Goal: Transaction & Acquisition: Purchase product/service

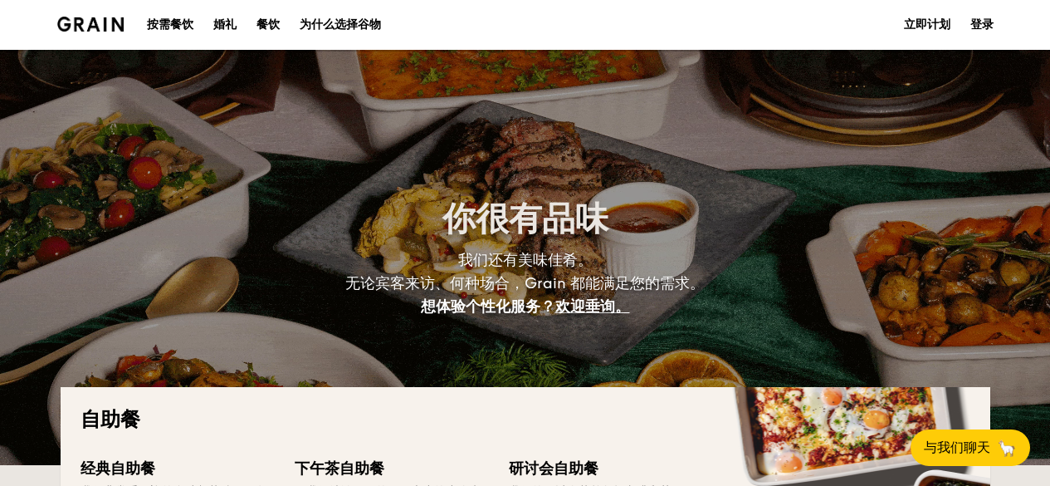
select select
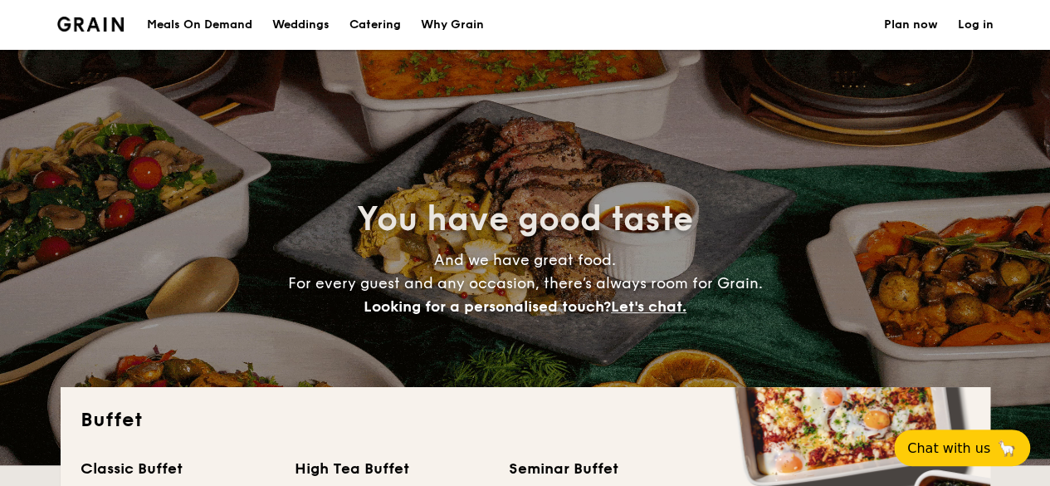
drag, startPoint x: 604, startPoint y: 31, endPoint x: 598, endPoint y: 40, distance: 11.3
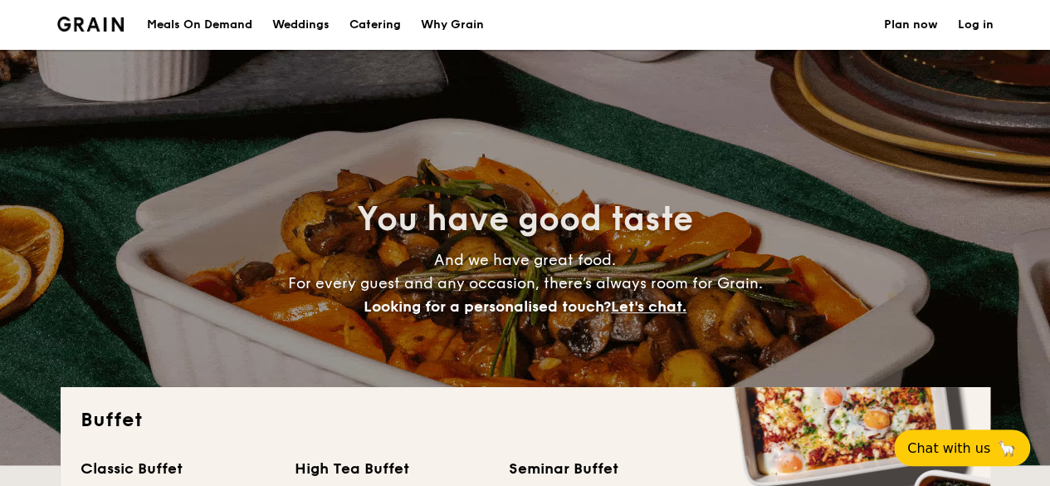
click at [604, 31] on section "Meals On Demand Weddings Catering Why Grain Plan now Log in" at bounding box center [525, 25] width 936 height 50
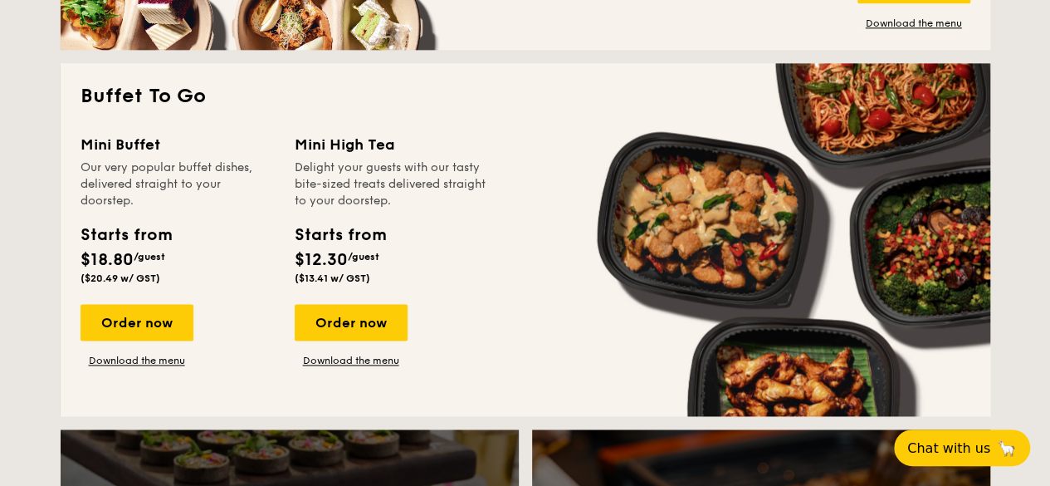
scroll to position [1079, 0]
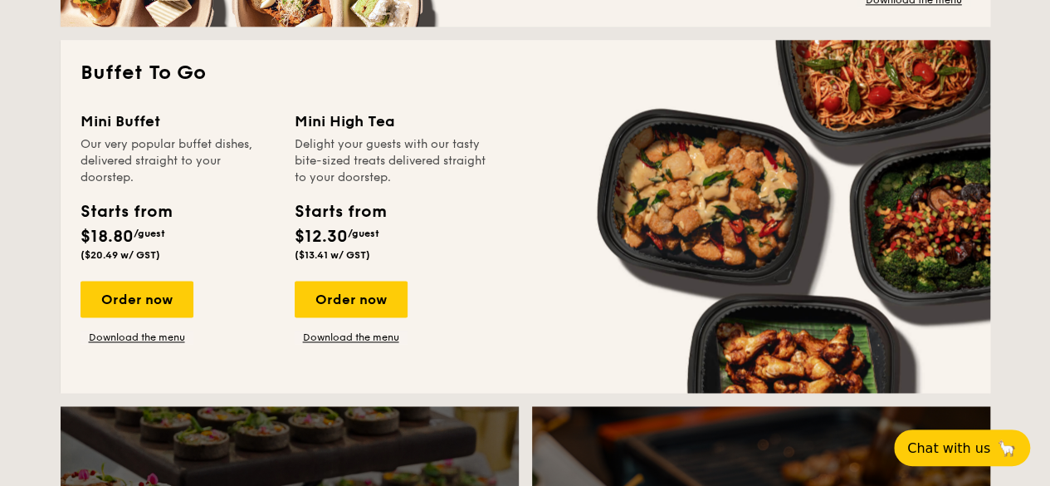
drag, startPoint x: 121, startPoint y: 292, endPoint x: 374, endPoint y: 117, distance: 307.2
click at [407, 71] on h2 "Buffet To Go" at bounding box center [526, 73] width 890 height 27
click at [164, 333] on link "Download the menu" at bounding box center [137, 336] width 113 height 13
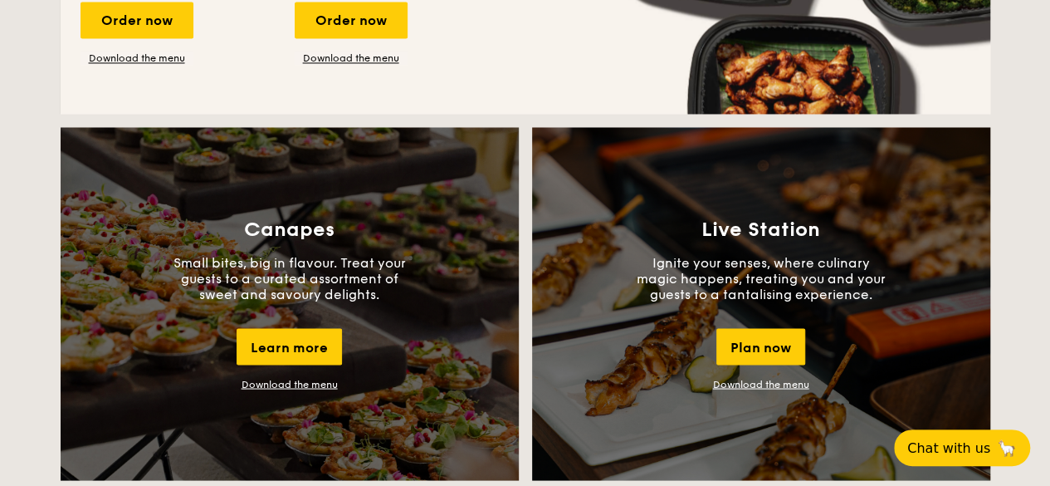
scroll to position [1494, 0]
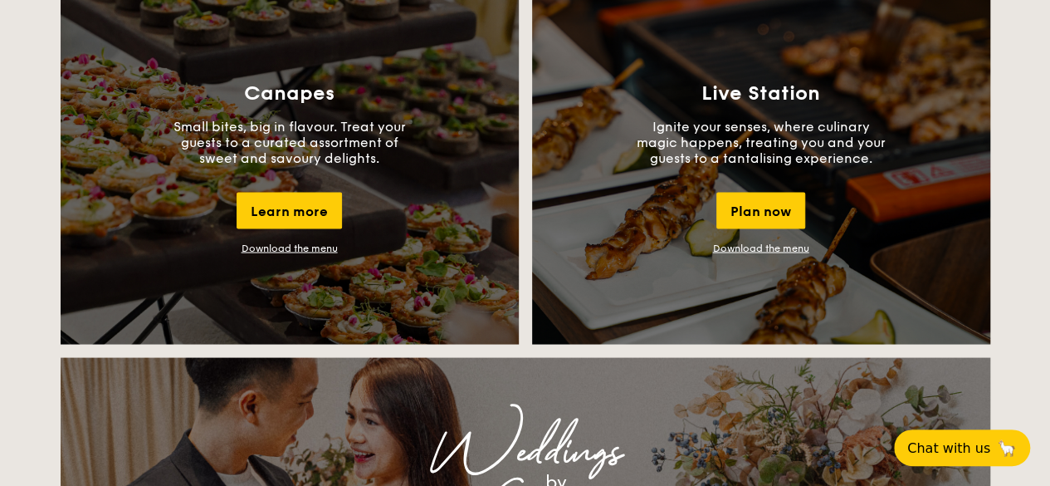
click at [742, 250] on link "Download the menu" at bounding box center [761, 248] width 96 height 12
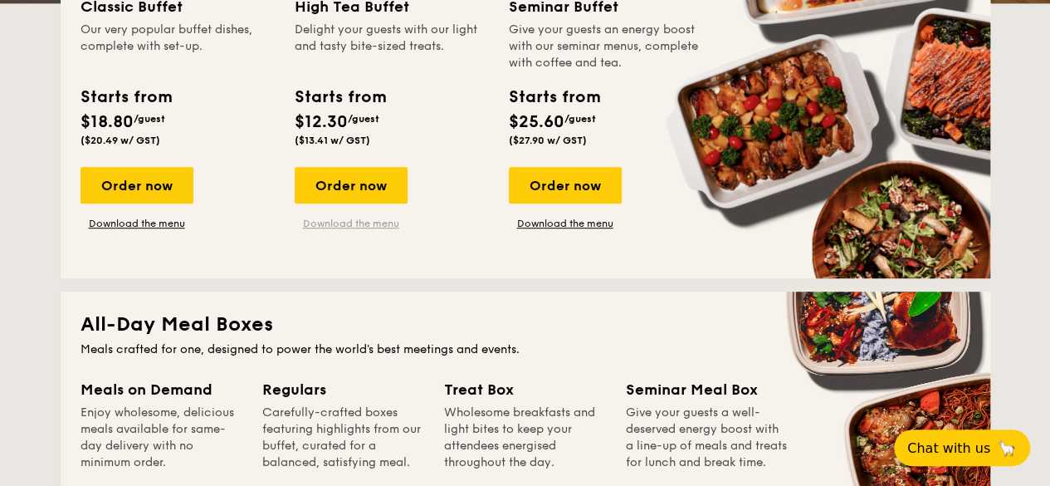
scroll to position [498, 0]
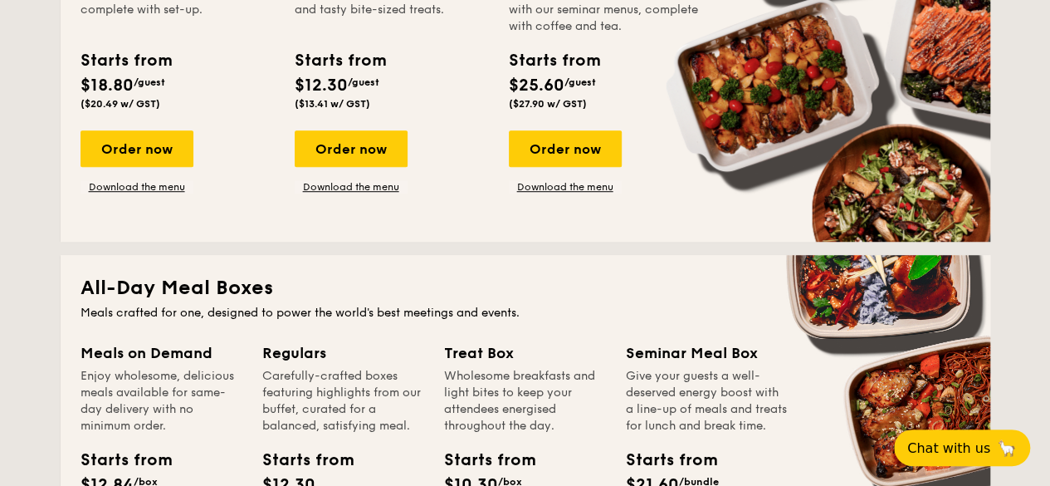
drag, startPoint x: 330, startPoint y: 154, endPoint x: 457, endPoint y: 54, distance: 161.4
click at [464, 34] on div "Delight your guests with our light and tasty bite-sized treats." at bounding box center [392, 10] width 194 height 50
click at [382, 164] on div "Order now" at bounding box center [351, 148] width 113 height 37
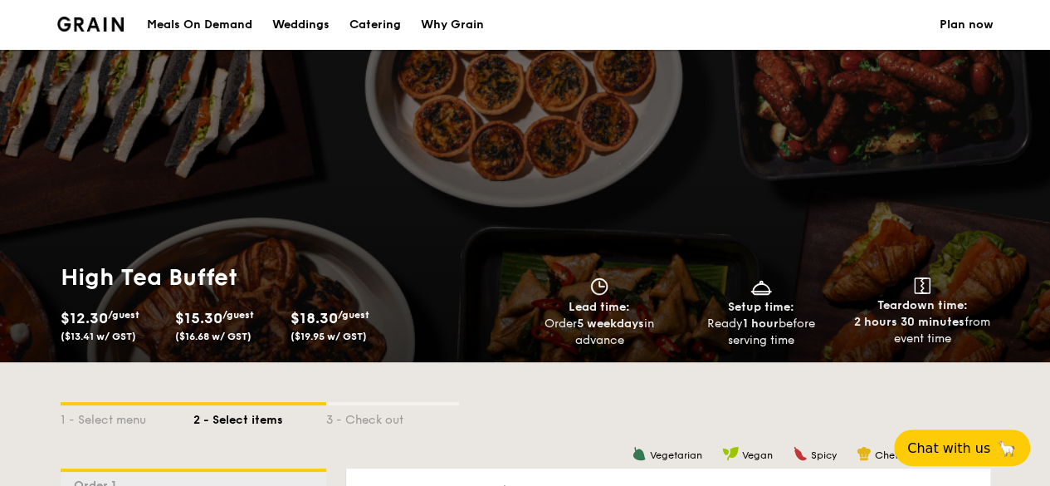
select select
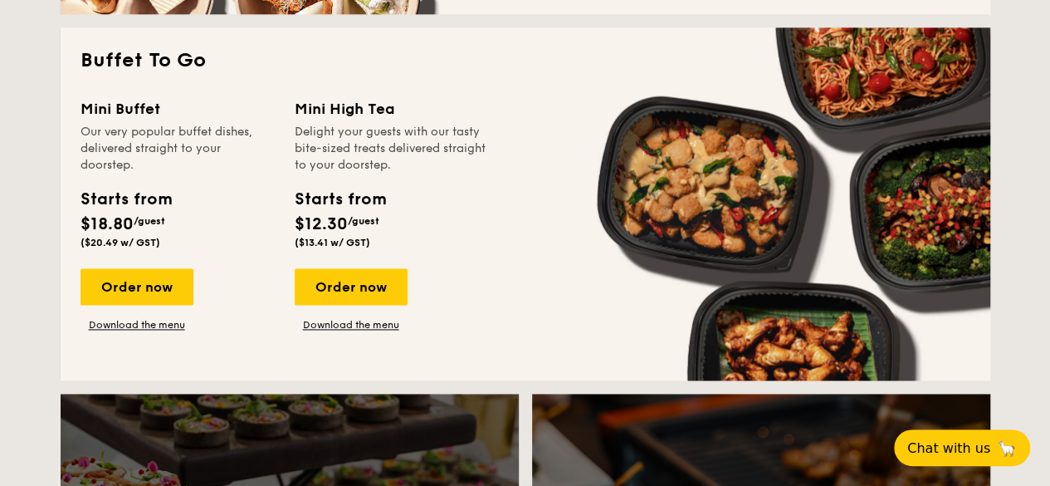
scroll to position [1116, 0]
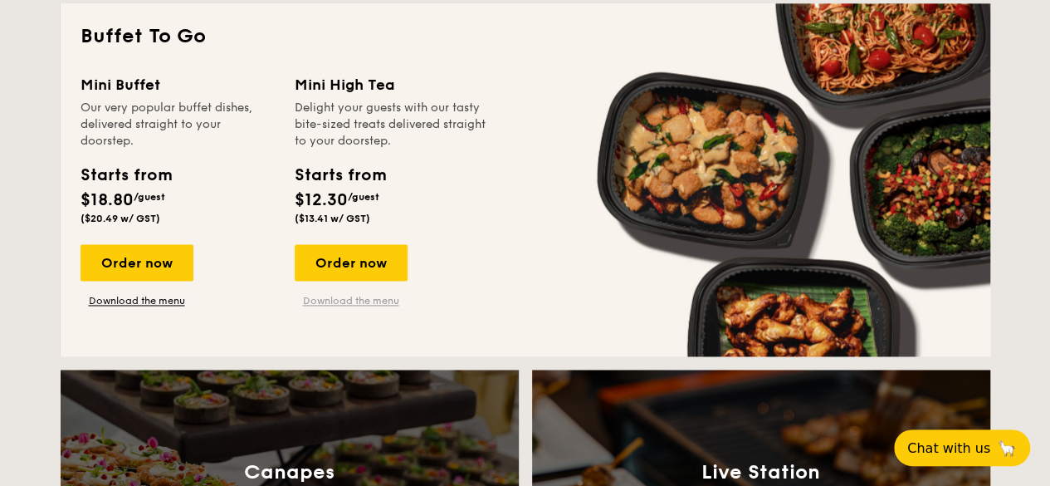
click at [363, 301] on link "Download the menu" at bounding box center [351, 300] width 113 height 13
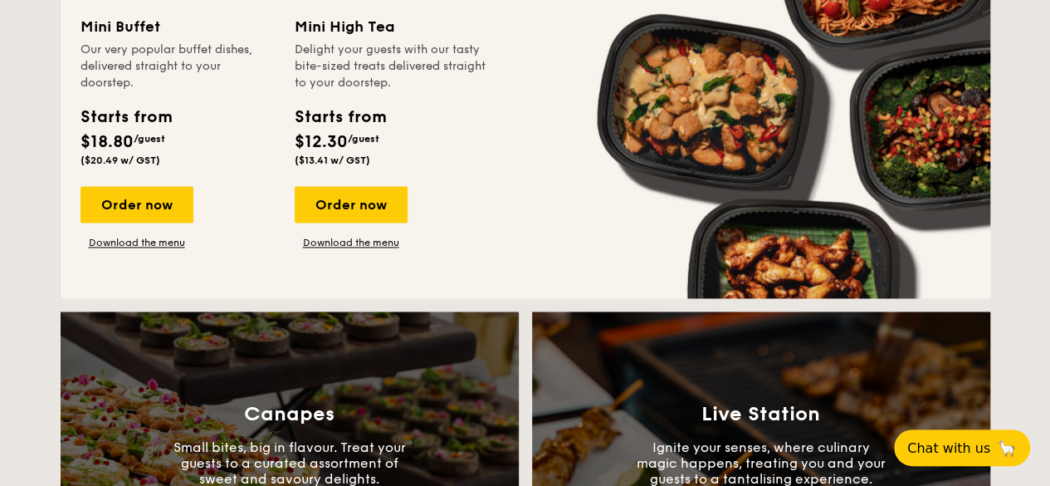
scroll to position [1199, 0]
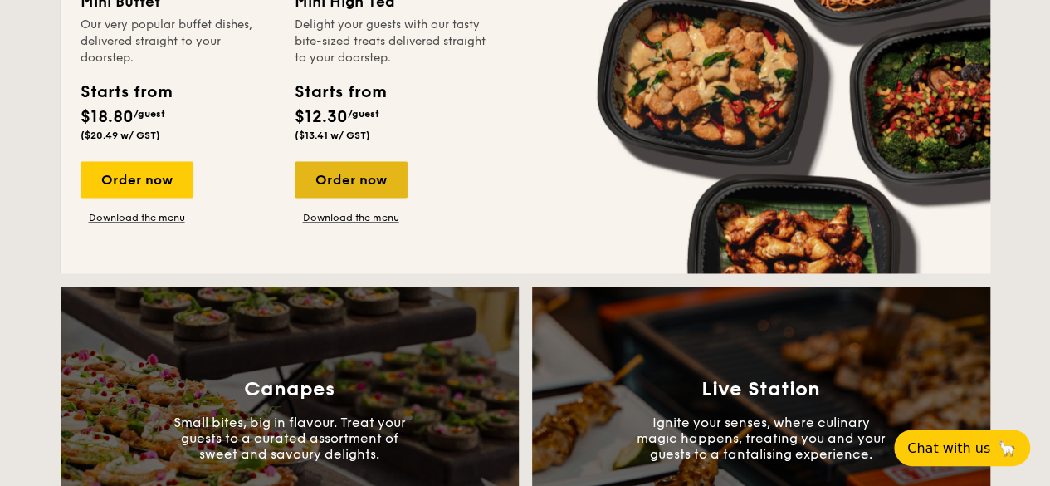
click at [347, 169] on div "Order now" at bounding box center [351, 179] width 113 height 37
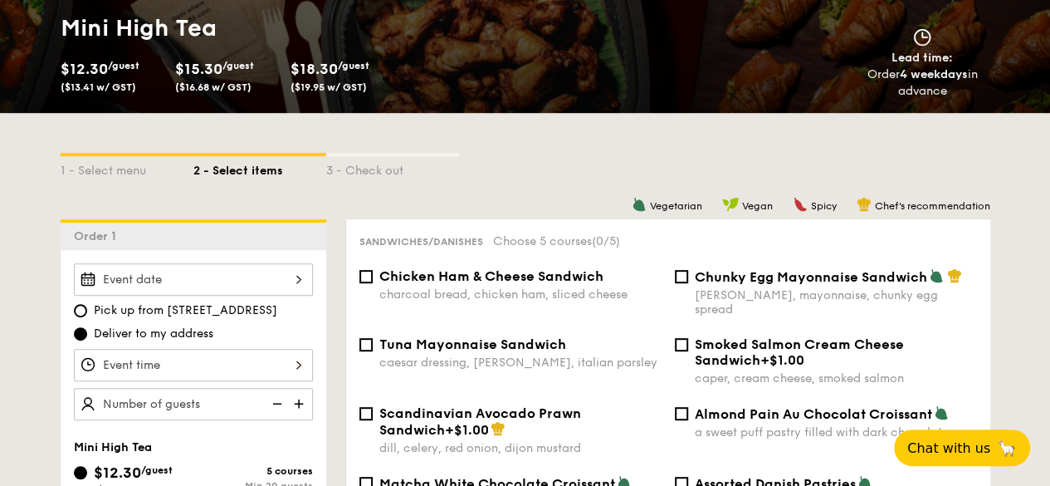
scroll to position [664, 0]
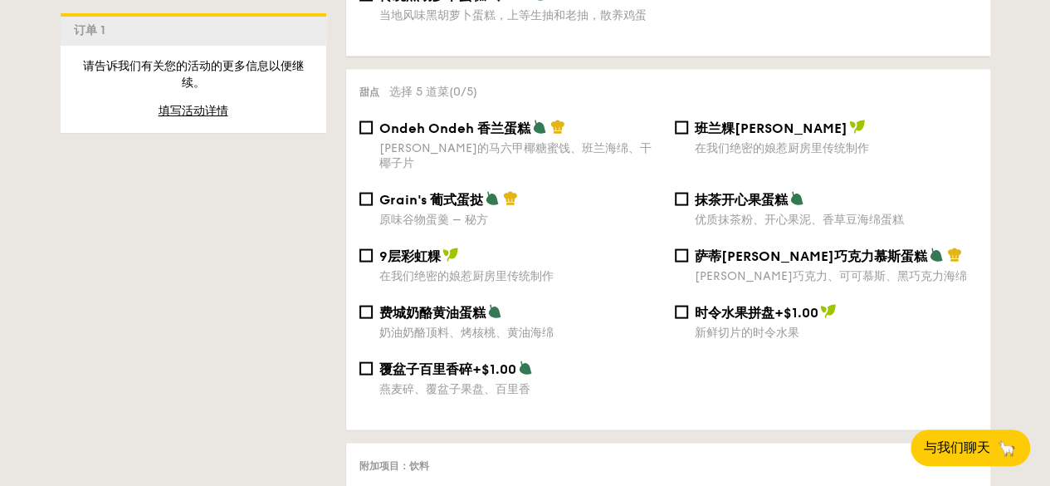
scroll to position [1625, 0]
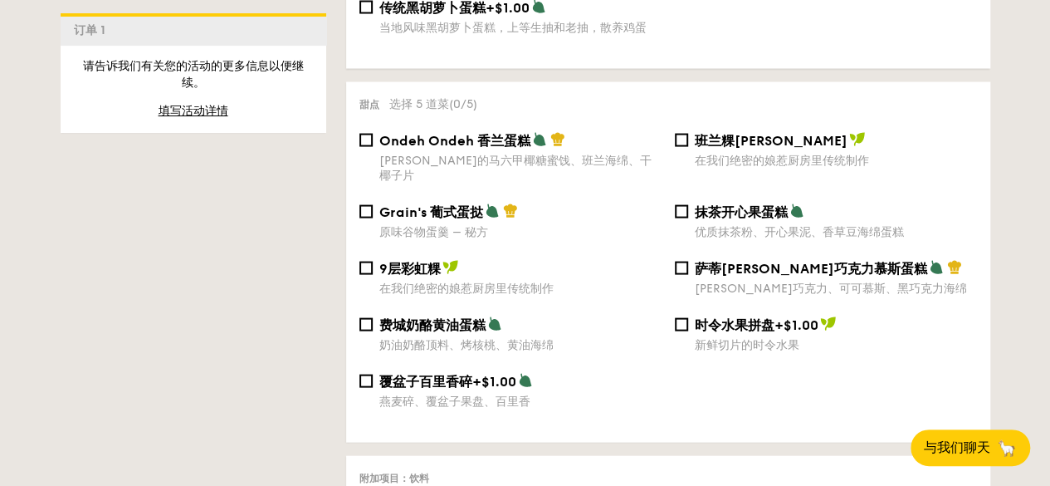
click at [485, 149] on font "Ondeh Ondeh 香兰蛋糕" at bounding box center [454, 141] width 151 height 16
click at [373, 147] on input "Ondeh Ondeh 香兰蛋糕 [PERSON_NAME]的马六甲椰糖蜜饯、班兰海绵、干椰子片" at bounding box center [365, 140] width 13 height 13
checkbox input "true"
click at [436, 239] on font "原味谷物蛋羹 – 秘方" at bounding box center [433, 232] width 109 height 14
click at [373, 218] on input "Grain's 葡式蛋挞 原味谷物蛋羹 – 秘方" at bounding box center [365, 211] width 13 height 13
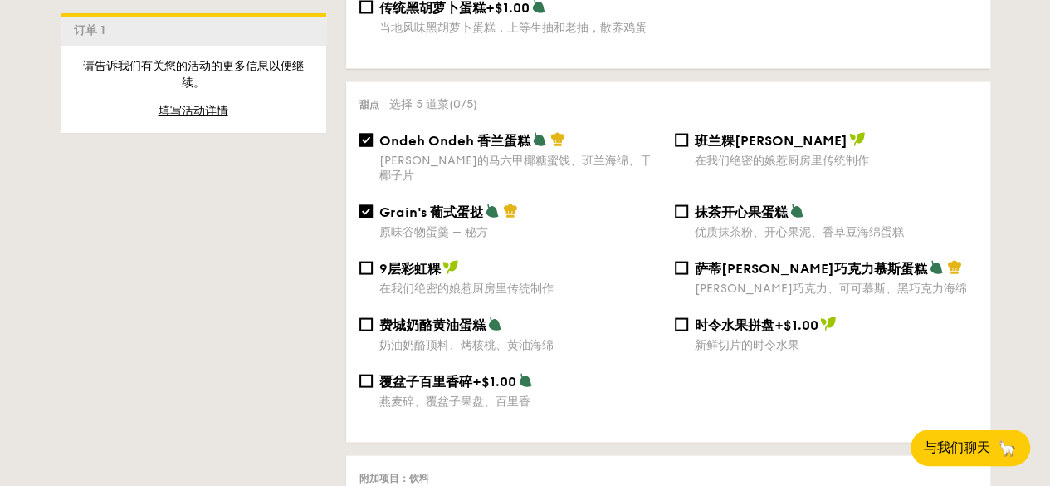
click at [435, 239] on font "原味谷物蛋羹 – 秘方" at bounding box center [433, 232] width 109 height 14
click at [373, 218] on input "Grain's 葡式蛋挞 原味谷物蛋羹 – 秘方" at bounding box center [365, 211] width 13 height 13
checkbox input "false"
click at [714, 220] on font "抹茶开心果蛋糕" at bounding box center [741, 212] width 93 height 16
click at [688, 218] on input "抹茶开心果蛋糕 优质抹茶粉、开心果泥、香草豆海绵蛋糕" at bounding box center [681, 211] width 13 height 13
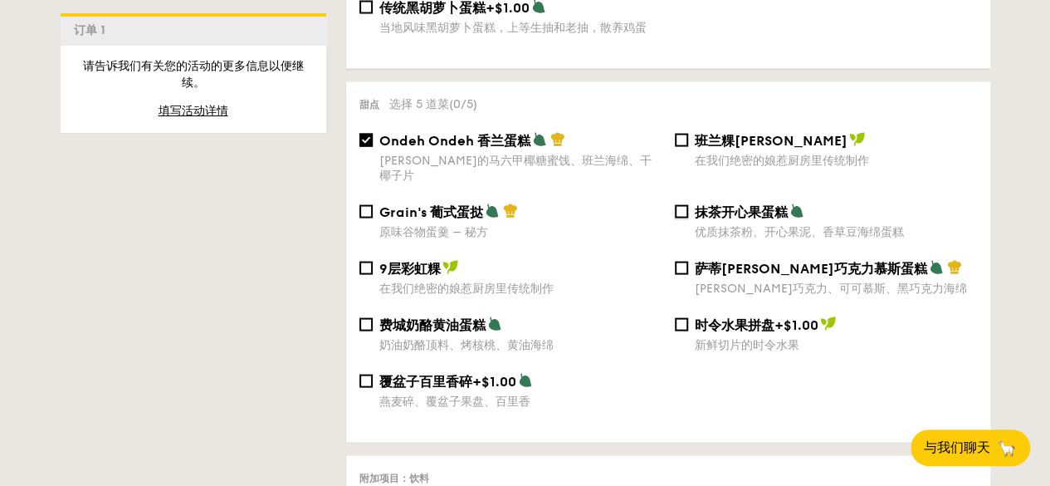
checkbox input "true"
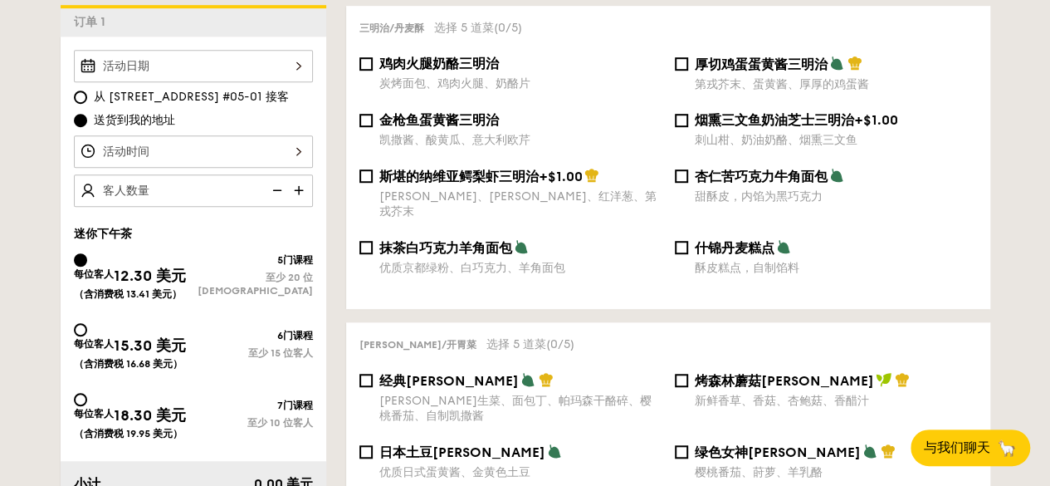
scroll to position [462, 0]
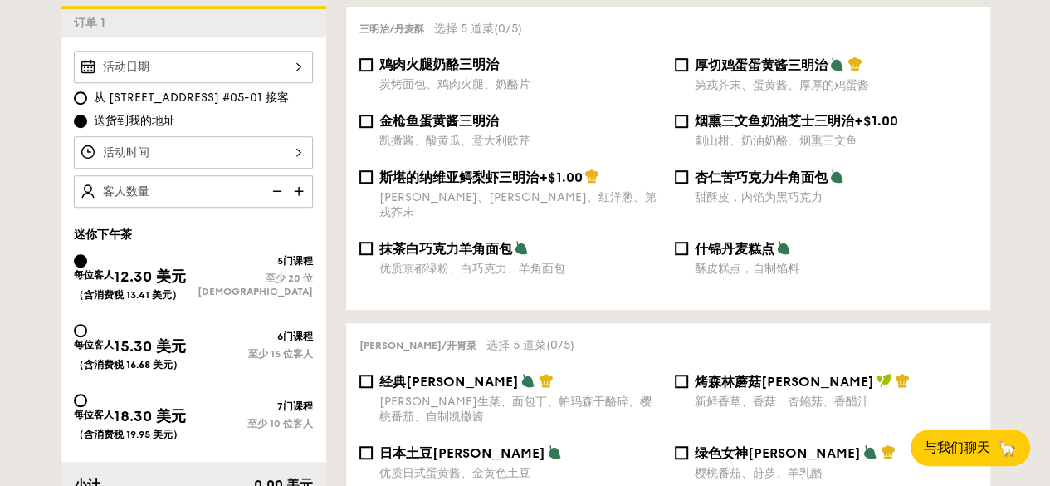
click at [195, 187] on input "text" at bounding box center [193, 191] width 239 height 32
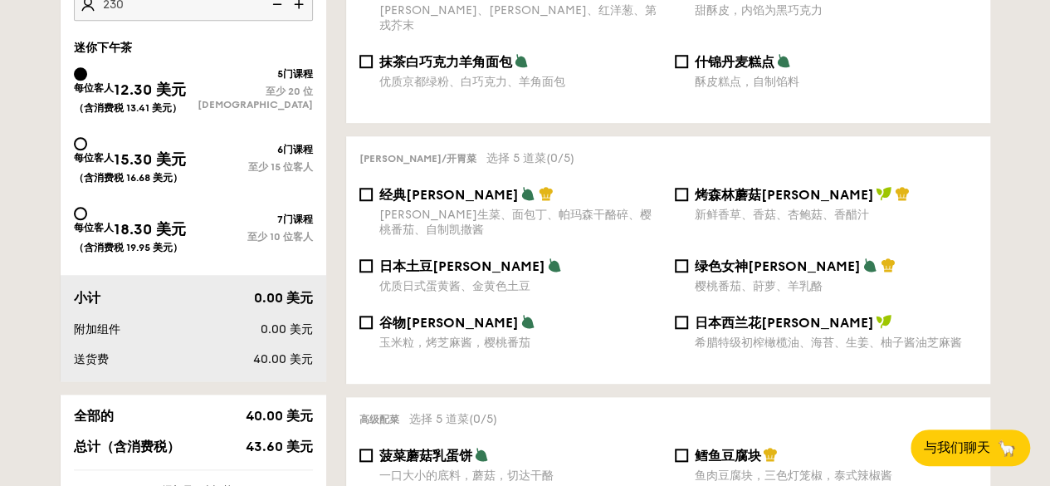
scroll to position [545, 0]
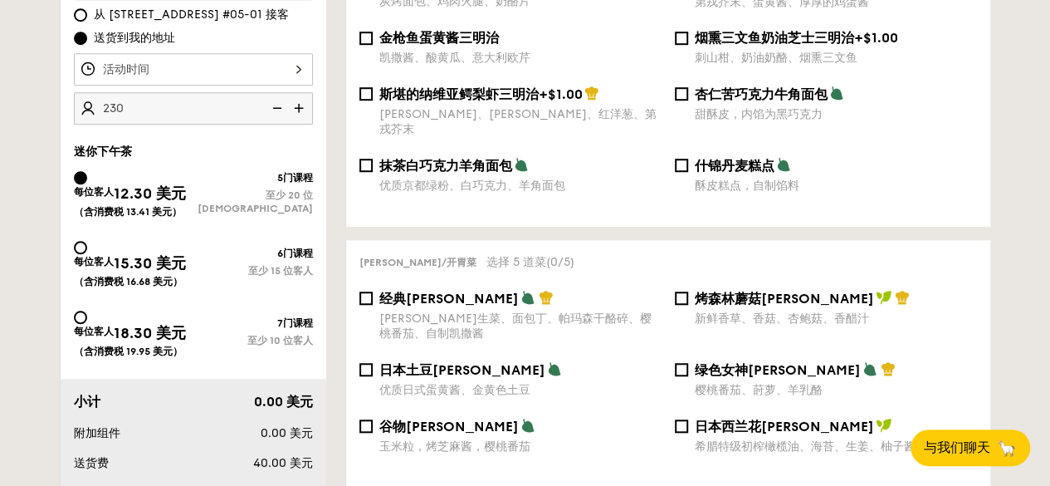
type input "230 guests"
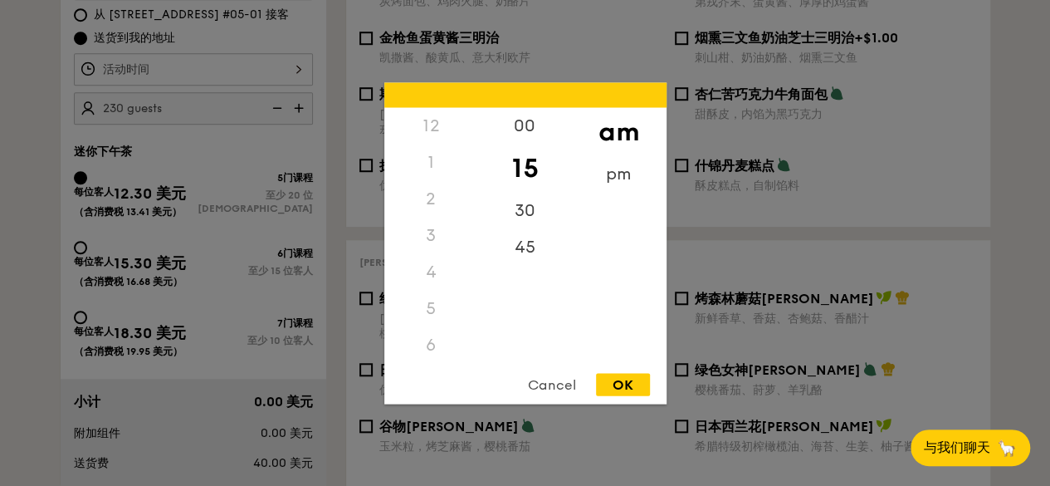
click at [179, 72] on div "12 1 2 3 4 5 6 7 8 9 10 11 00 15 30 45 am pm Cancel OK" at bounding box center [193, 69] width 239 height 32
drag, startPoint x: 446, startPoint y: 290, endPoint x: 449, endPoint y: 172, distance: 117.9
click at [449, 174] on div "12 1 2 3 4 5 6 7 8 9 10 11" at bounding box center [431, 233] width 94 height 253
click at [450, 159] on div "6" at bounding box center [431, 148] width 94 height 37
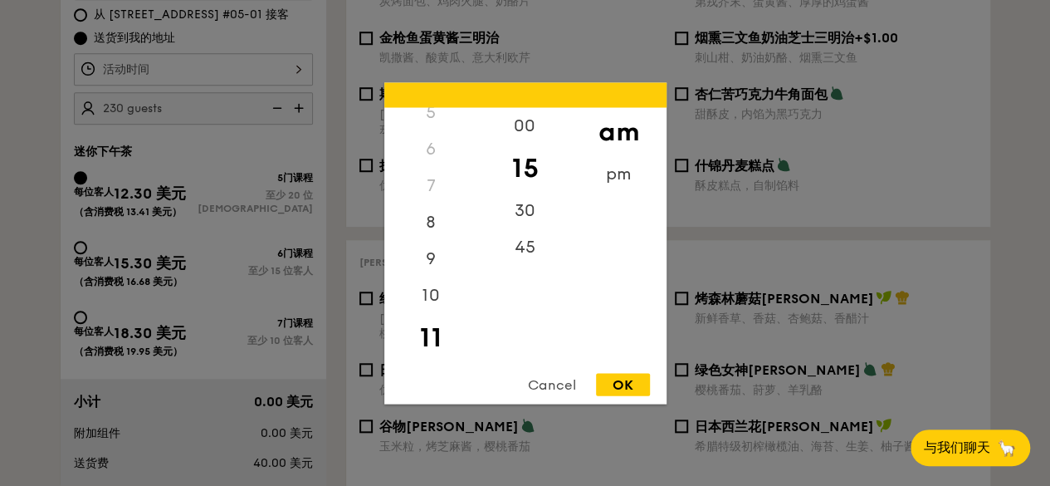
click at [428, 332] on div "11" at bounding box center [431, 337] width 94 height 48
click at [626, 381] on div "OK" at bounding box center [623, 384] width 54 height 22
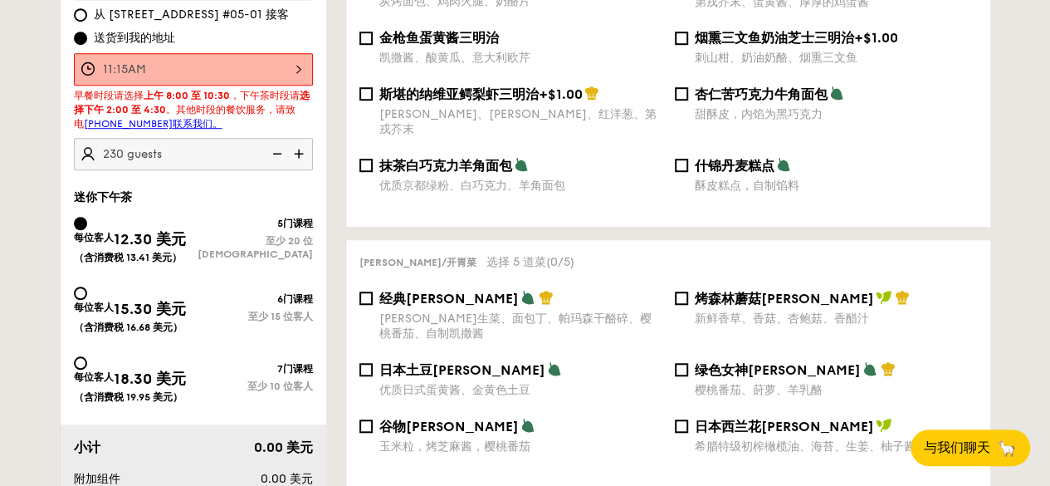
click at [296, 66] on div "11:15AM" at bounding box center [193, 69] width 239 height 32
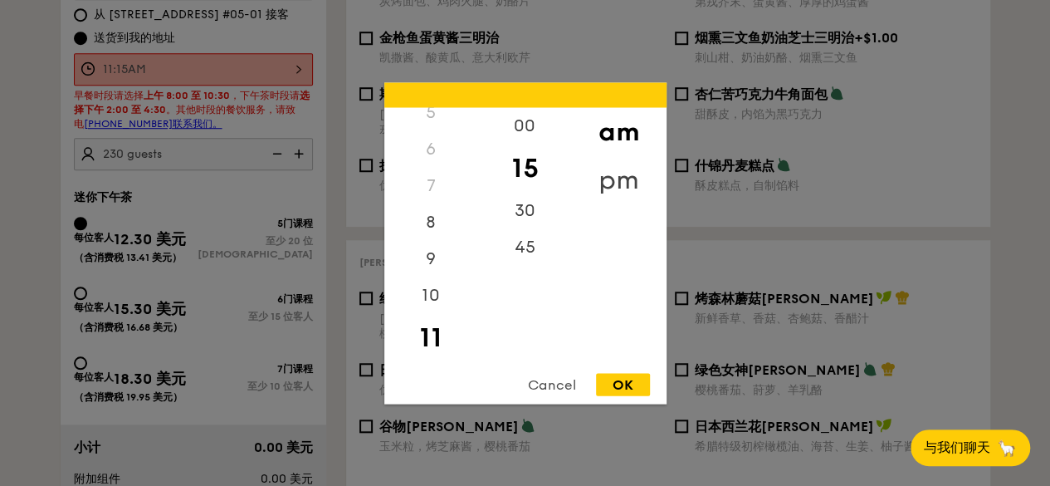
click at [607, 185] on div "pm" at bounding box center [619, 179] width 94 height 48
click at [432, 328] on div "11" at bounding box center [431, 343] width 94 height 37
click at [433, 339] on div "11" at bounding box center [431, 343] width 94 height 37
click at [628, 114] on div "am" at bounding box center [619, 131] width 94 height 48
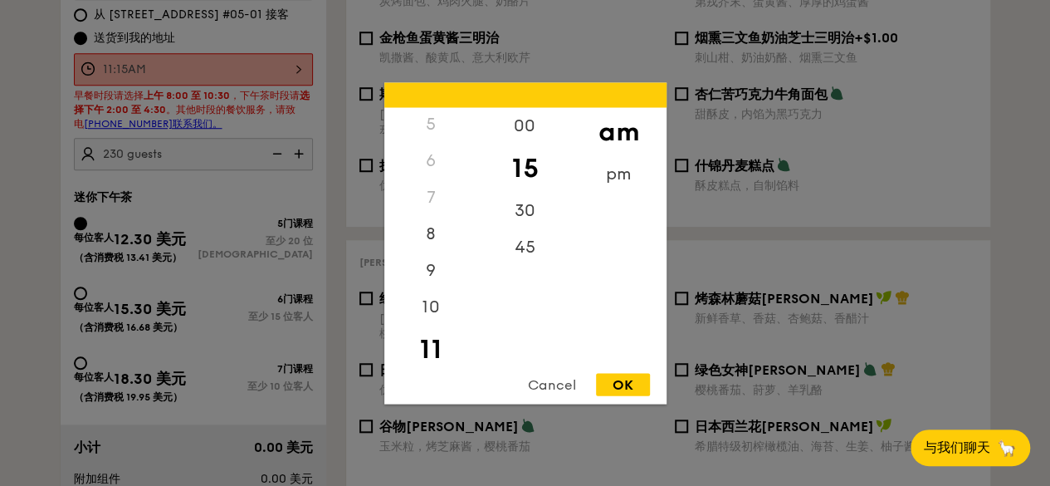
scroll to position [196, 0]
click at [535, 247] on div "45" at bounding box center [525, 252] width 94 height 48
click at [624, 379] on div "OK" at bounding box center [623, 384] width 54 height 22
click at [276, 66] on div "11:45AM 12 1 2 3 4 5 6 7 8 9 10 11 00 15 30 45 am pm Cancel OK" at bounding box center [193, 69] width 239 height 32
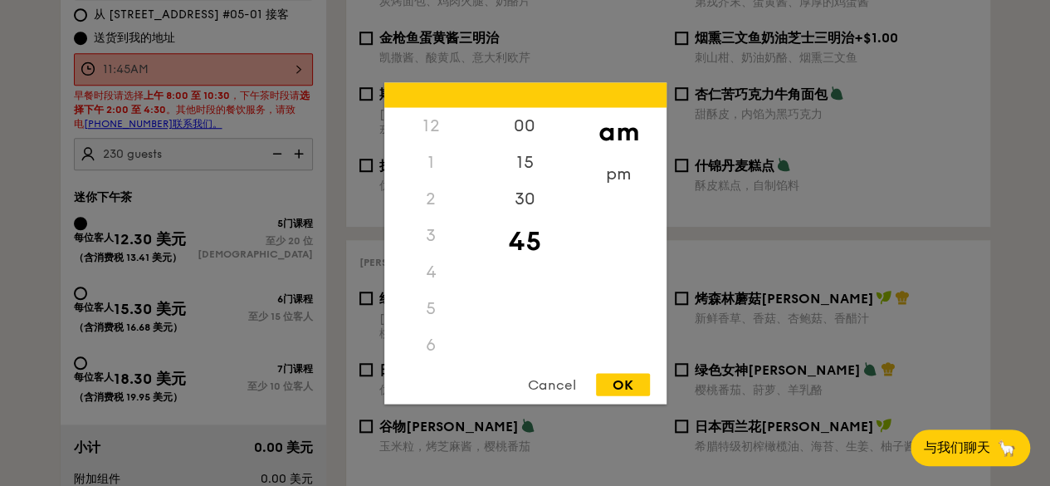
click at [433, 225] on div "3" at bounding box center [431, 235] width 94 height 37
click at [601, 174] on div "pm" at bounding box center [619, 179] width 94 height 48
click at [432, 207] on div "2" at bounding box center [431, 204] width 94 height 48
click at [632, 384] on div "OK" at bounding box center [623, 384] width 54 height 22
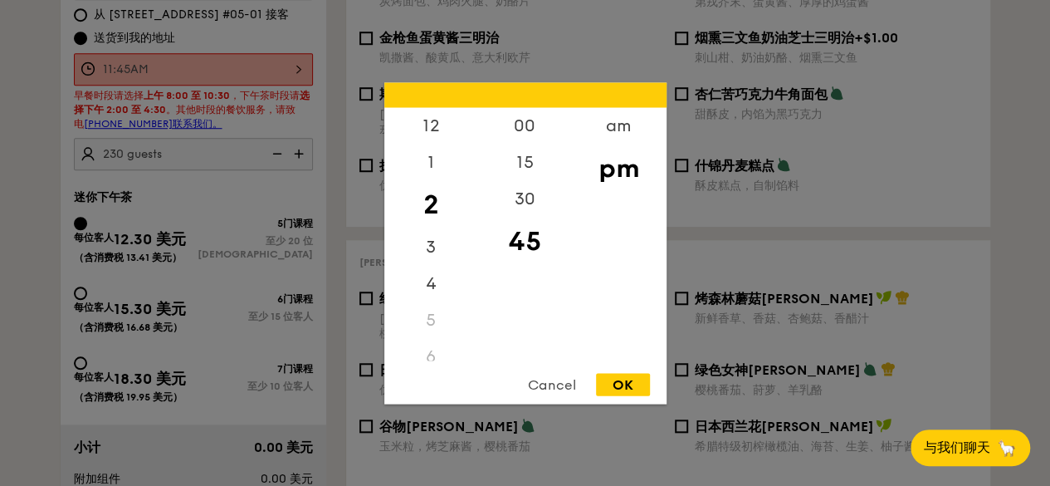
type input "2:45PM"
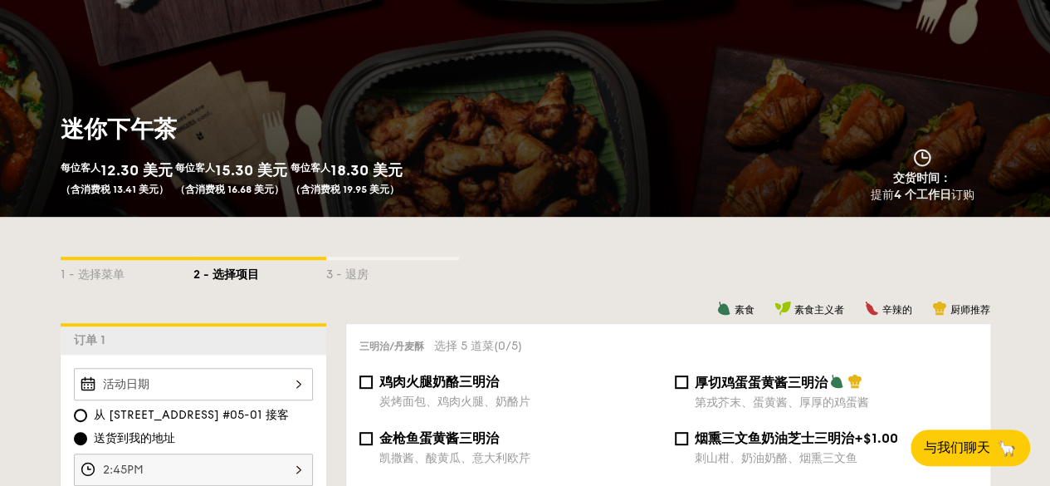
scroll to position [130, 0]
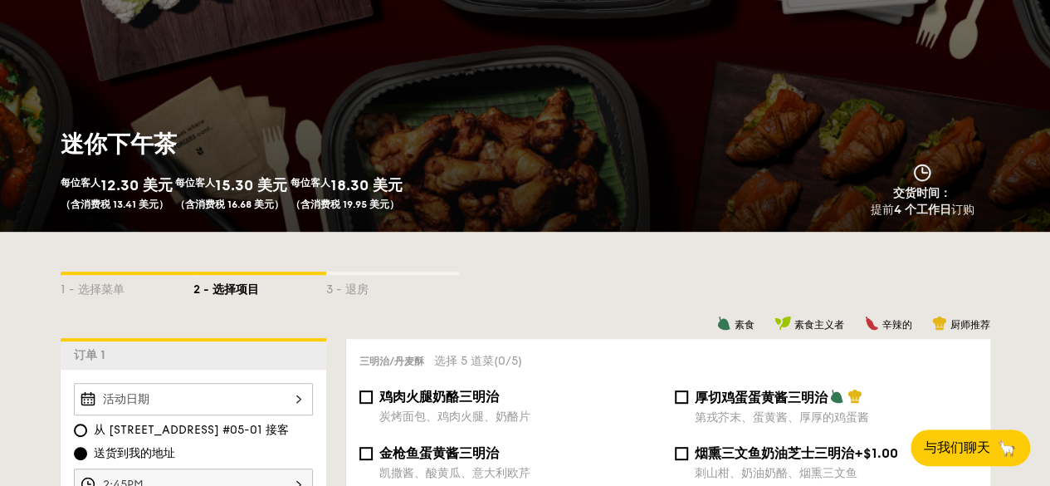
click at [242, 388] on div at bounding box center [193, 399] width 239 height 32
click at [249, 393] on div at bounding box center [193, 399] width 239 height 32
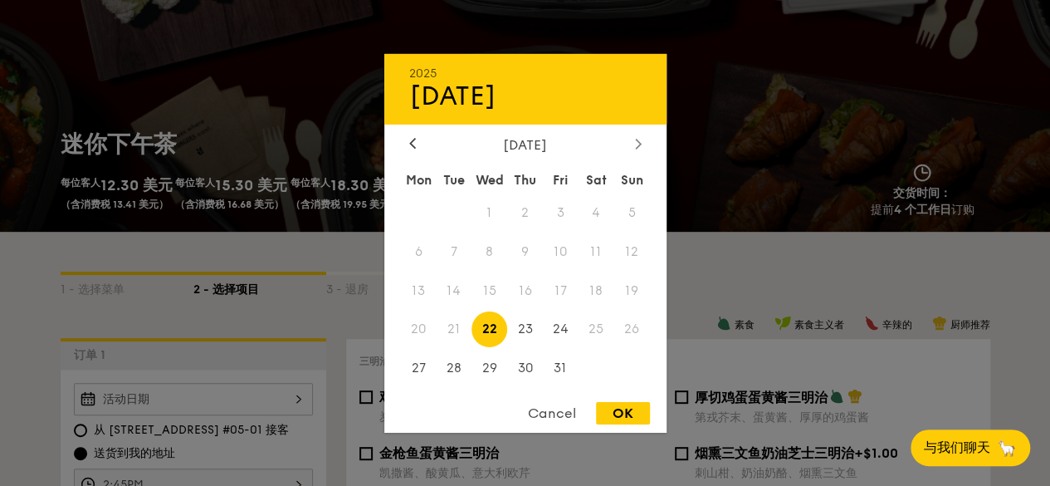
click at [633, 140] on div at bounding box center [638, 144] width 15 height 16
click at [585, 336] on span "22" at bounding box center [597, 329] width 36 height 36
click at [618, 407] on div "OK" at bounding box center [623, 413] width 54 height 22
type input "[DATE]"
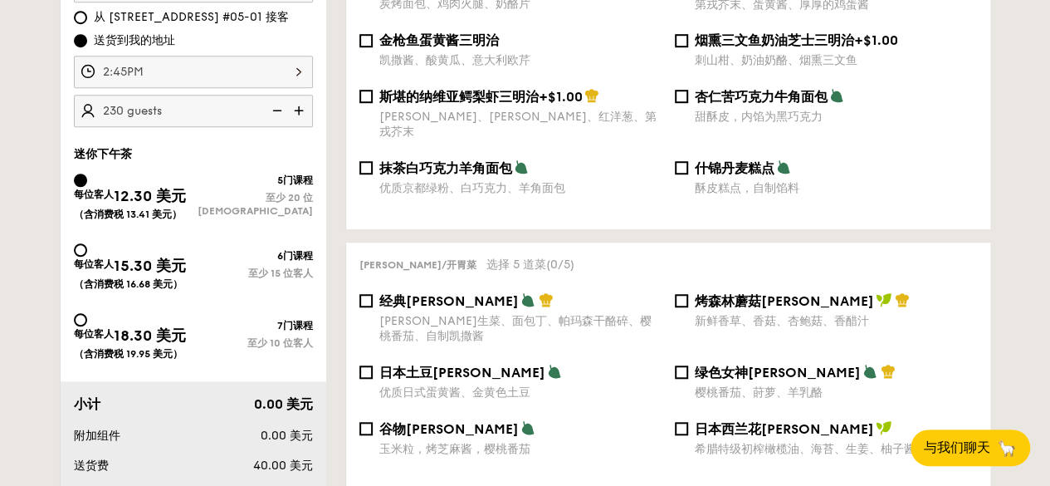
scroll to position [462, 0]
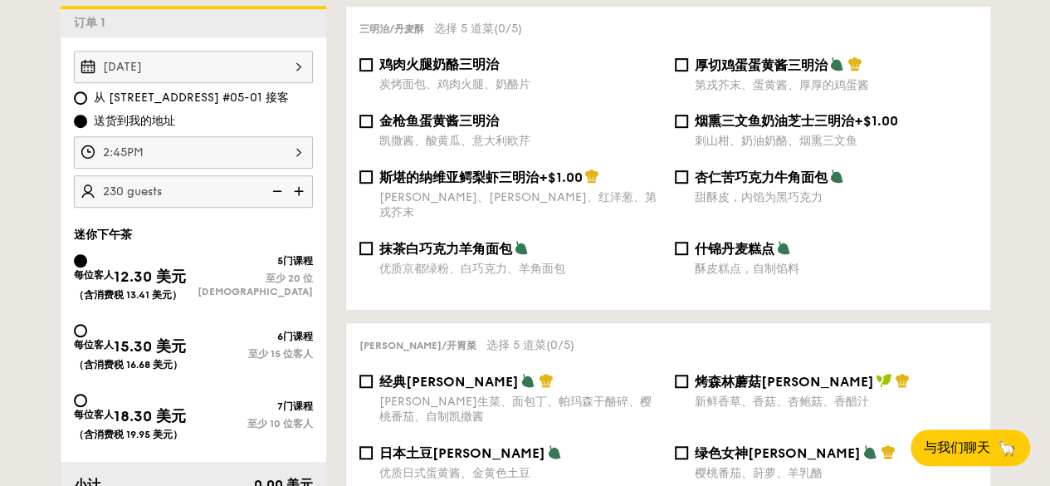
click at [269, 185] on img at bounding box center [275, 191] width 25 height 32
click at [296, 185] on img at bounding box center [300, 191] width 25 height 32
click at [120, 188] on input "230" at bounding box center [193, 191] width 239 height 32
type input "230 guests"
click at [61, 198] on div "[DATE][STREET_ADDRESS] 送货到我的地址 2:45PM 230 guests" at bounding box center [194, 129] width 266 height 157
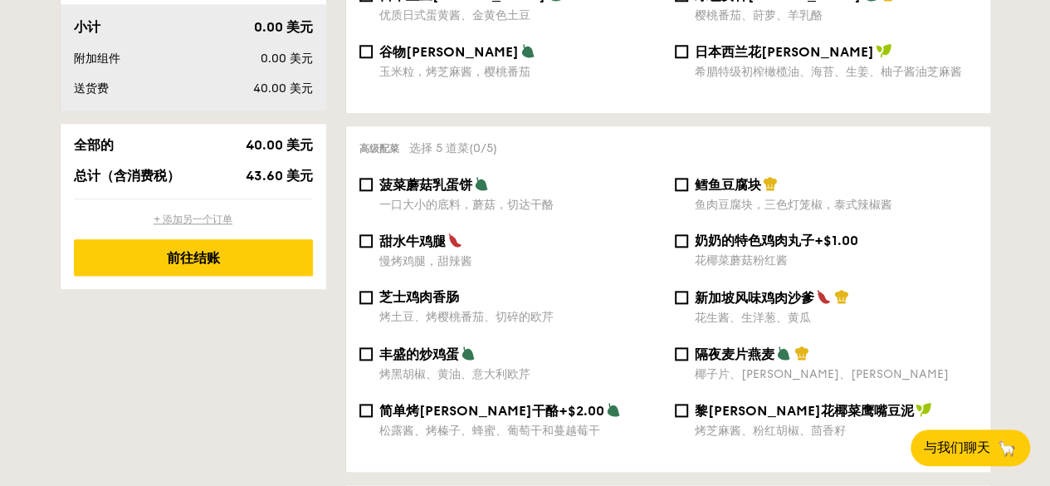
scroll to position [961, 0]
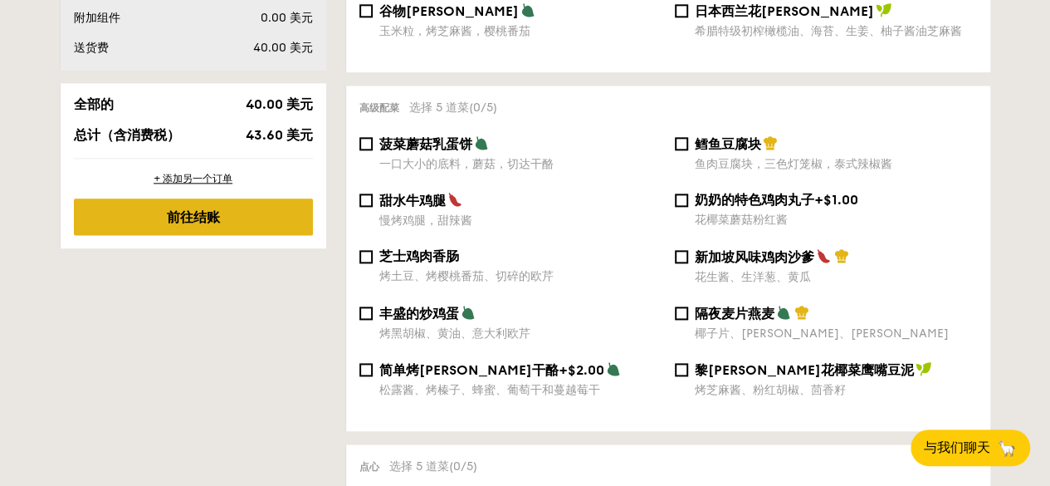
click at [206, 225] on font "前往结账" at bounding box center [193, 217] width 53 height 16
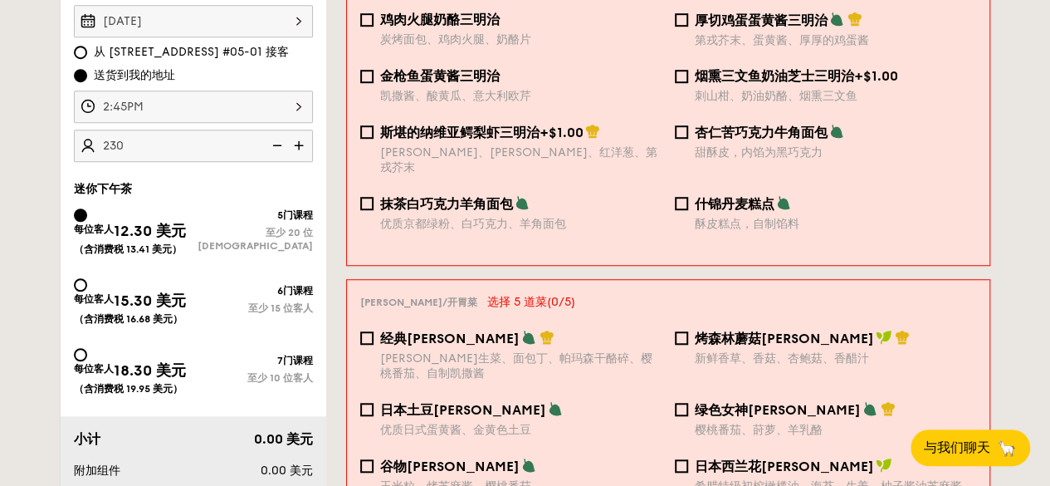
scroll to position [443, 0]
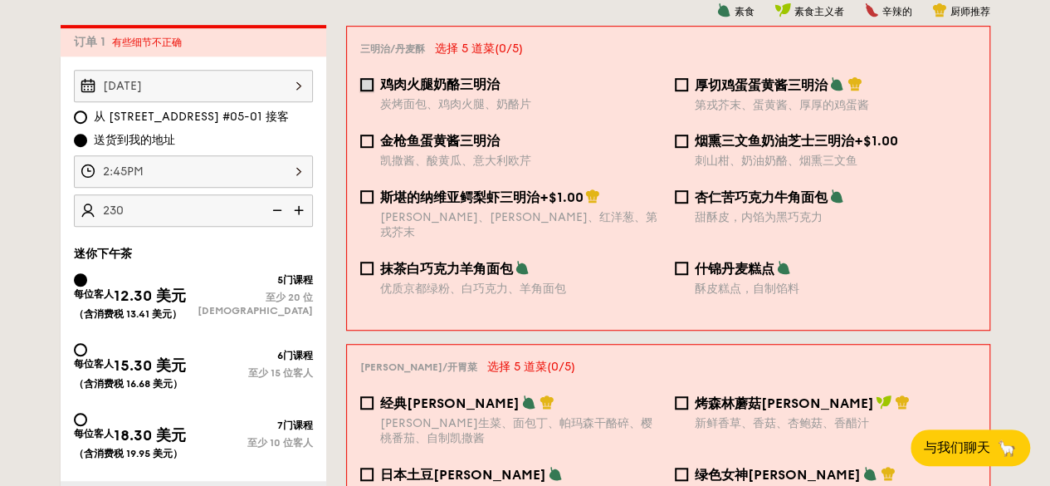
click at [370, 85] on input "鸡肉火腿奶酪三明治 炭烤面包、鸡肉火腿、奶酪片" at bounding box center [366, 84] width 13 height 13
checkbox input "true"
click at [457, 149] on font "金枪鱼蛋黄酱三明治" at bounding box center [440, 141] width 120 height 16
click at [374, 148] on input "金枪鱼蛋黄酱三明治 凯撒酱、酸黄瓜、意大利欧芹" at bounding box center [366, 140] width 13 height 13
checkbox input "true"
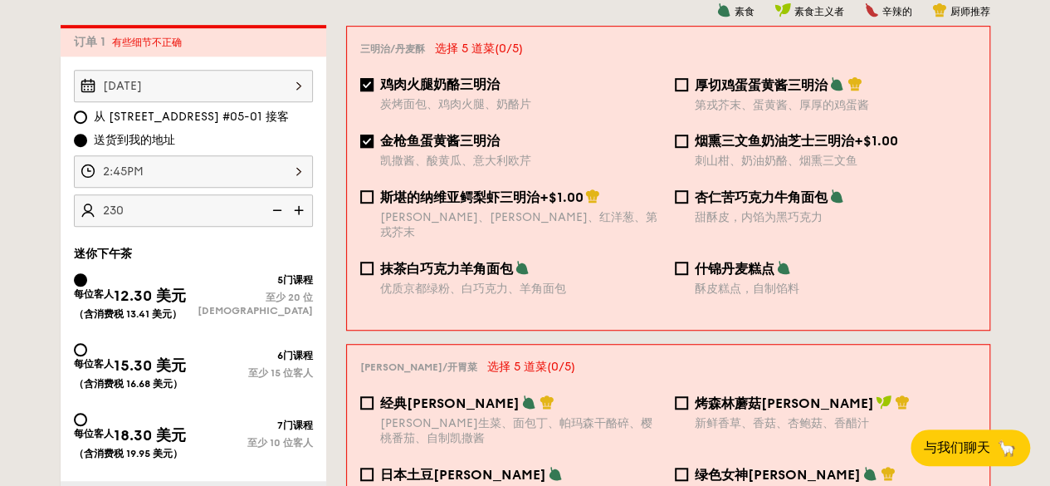
click at [470, 269] on font "抹茶白巧克力羊角面包" at bounding box center [446, 269] width 133 height 16
click at [374, 269] on input "抹茶白巧克力羊角面包 优质京都绿粉、白巧克力、羊角面包" at bounding box center [366, 268] width 13 height 13
checkbox input "true"
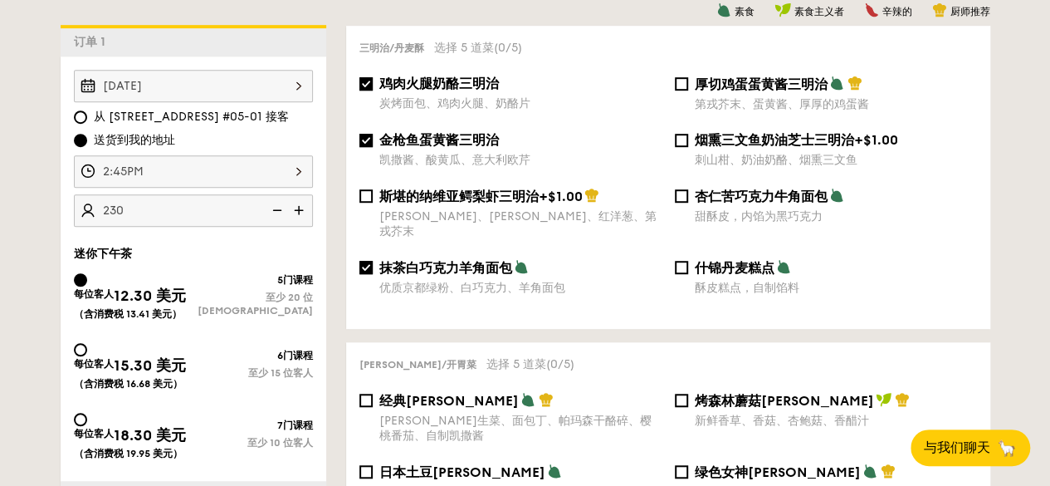
click at [716, 272] on font "什锦丹麦糕点" at bounding box center [735, 268] width 80 height 16
click at [688, 272] on input "什锦丹麦糕点 酥皮糕点，自制馅料" at bounding box center [681, 267] width 13 height 13
drag, startPoint x: 716, startPoint y: 272, endPoint x: 709, endPoint y: 239, distance: 34.0
click at [716, 271] on font "什锦丹麦糕点" at bounding box center [735, 268] width 80 height 16
click at [688, 271] on input "什锦丹麦糕点 酥皮糕点，自制馅料" at bounding box center [681, 267] width 13 height 13
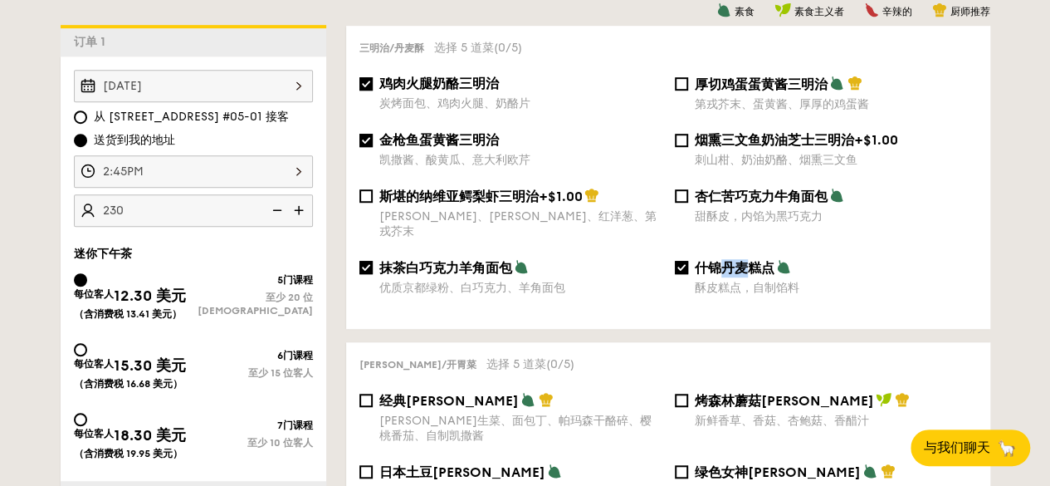
checkbox input "false"
click at [709, 220] on div "甜酥皮，内馅为黑巧克力" at bounding box center [836, 216] width 282 height 15
click at [688, 203] on input "杏仁苦巧克力牛角面包 甜酥皮，内馅为黑巧克力" at bounding box center [681, 195] width 13 height 13
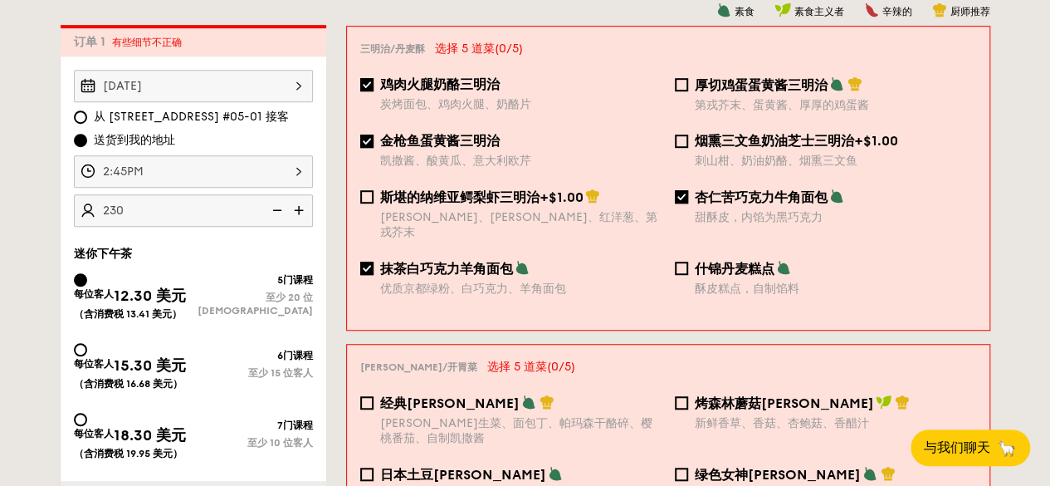
click at [700, 218] on div "杏仁苦巧克力牛角面包 甜酥皮，内馅为黑巧克力" at bounding box center [835, 206] width 281 height 37
click at [688, 203] on input "杏仁苦巧克力牛角面包 甜酥皮，内馅为黑巧克力" at bounding box center [681, 196] width 13 height 13
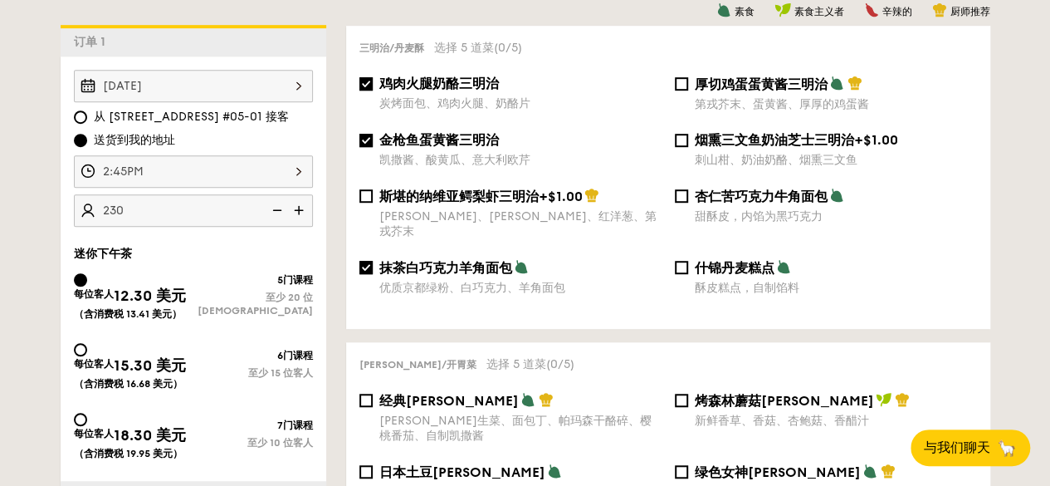
click at [700, 218] on div "甜酥皮，内馅为黑巧克力" at bounding box center [836, 216] width 282 height 15
click at [688, 203] on input "杏仁苦巧克力牛角面包 甜酥皮，内馅为黑巧克力" at bounding box center [681, 195] width 13 height 13
checkbox input "true"
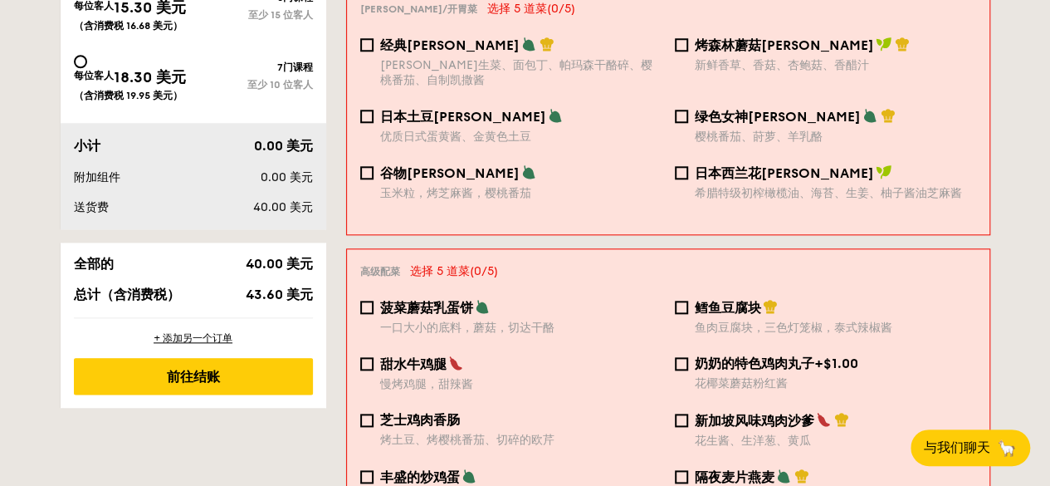
scroll to position [775, 0]
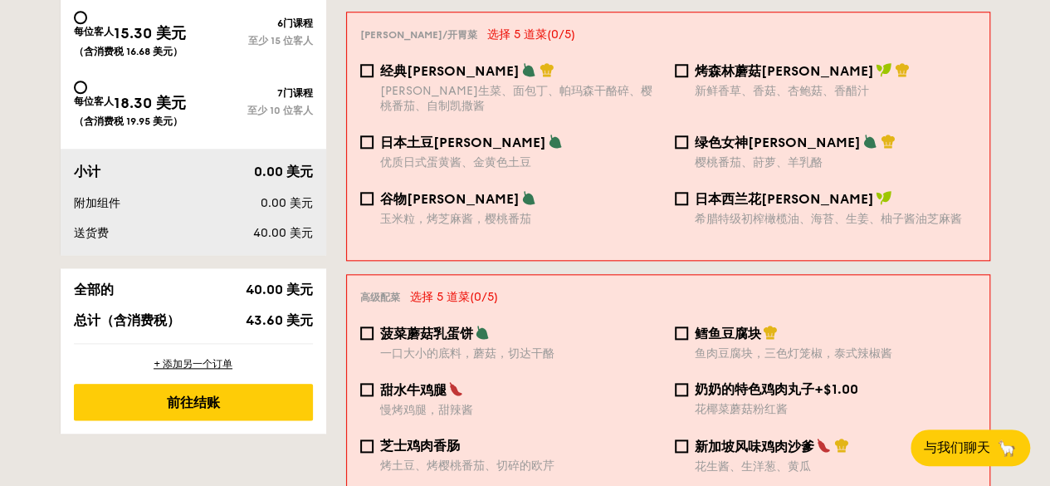
click at [684, 134] on div "经典凯撒[PERSON_NAME] [PERSON_NAME]生菜、面包丁、帕玛森干酪碎、樱桃番茄、自制凯撒酱 烤森林蘑菇[PERSON_NAME] 新鲜香草…" at bounding box center [668, 97] width 629 height 71
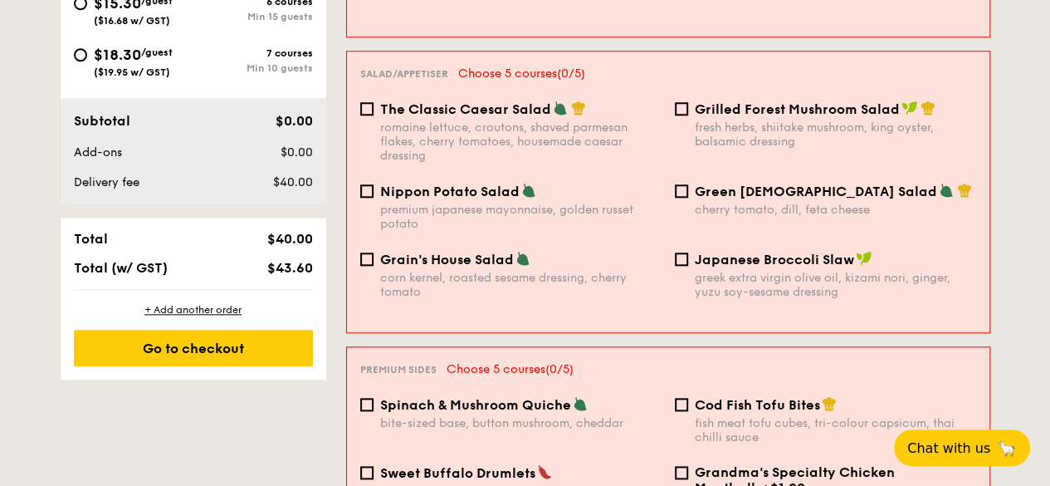
click at [604, 152] on div "The Classic Caesar Salad romaine lettuce, croutons, shaved parmesan flakes, che…" at bounding box center [668, 141] width 629 height 82
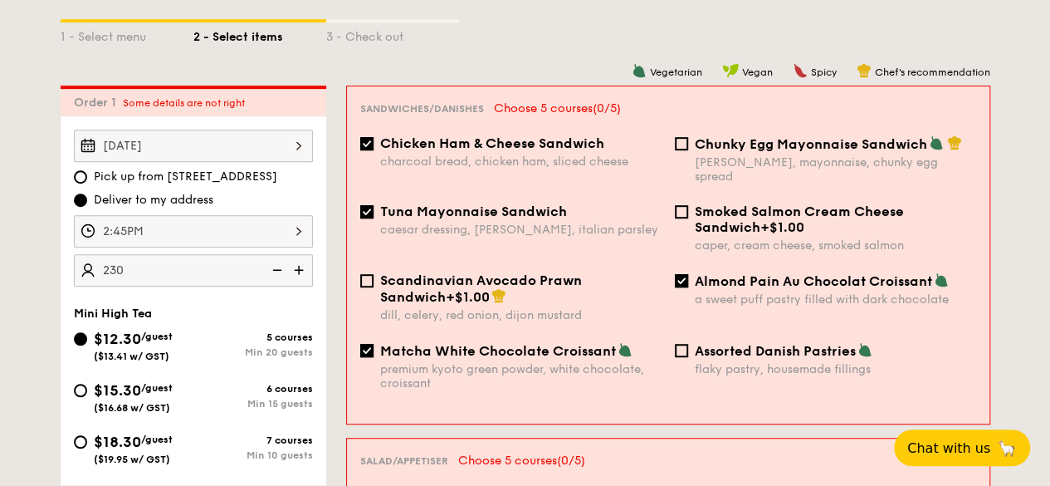
scroll to position [354, 0]
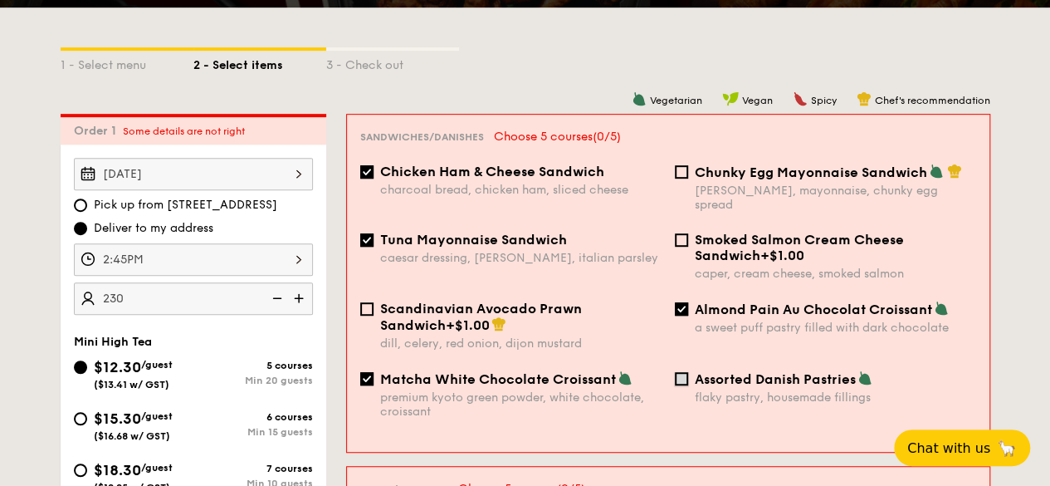
click at [677, 372] on input "Assorted Danish Pastries flaky pastry, housemade fillings" at bounding box center [681, 378] width 13 height 13
checkbox input "true"
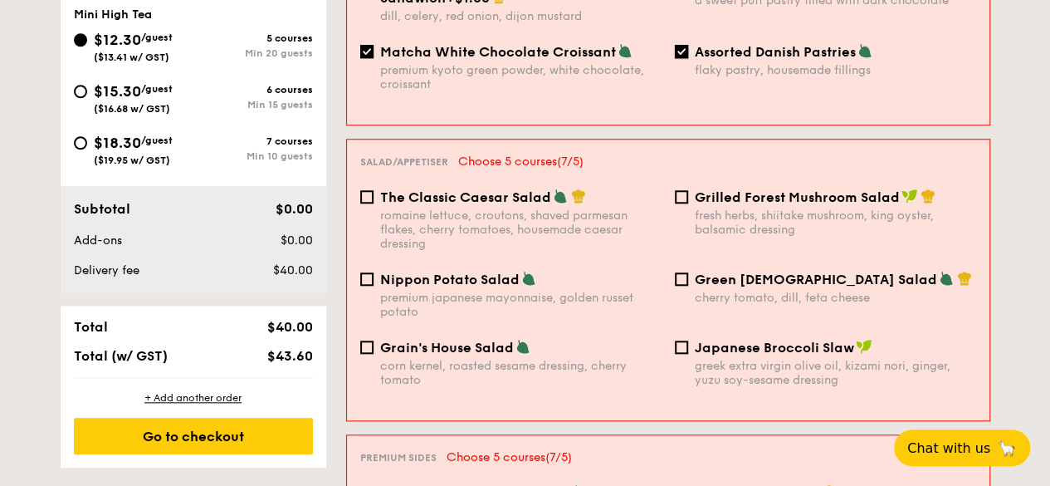
scroll to position [687, 0]
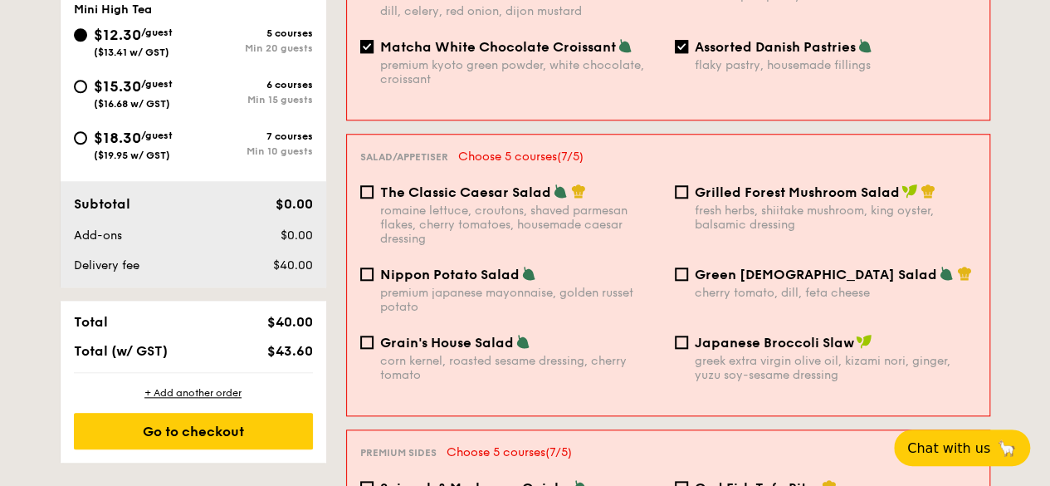
click at [687, 198] on div "Grilled Forest Mushroom Salad fresh herbs, shiitake mushroom, king oyster, bals…" at bounding box center [825, 207] width 315 height 48
click at [682, 187] on input "Grilled Forest Mushroom Salad fresh herbs, shiitake mushroom, king oyster, bals…" at bounding box center [681, 191] width 13 height 13
click at [682, 185] on input "Grilled Forest Mushroom Salad fresh herbs, shiitake mushroom, king oyster, bals…" at bounding box center [681, 191] width 13 height 13
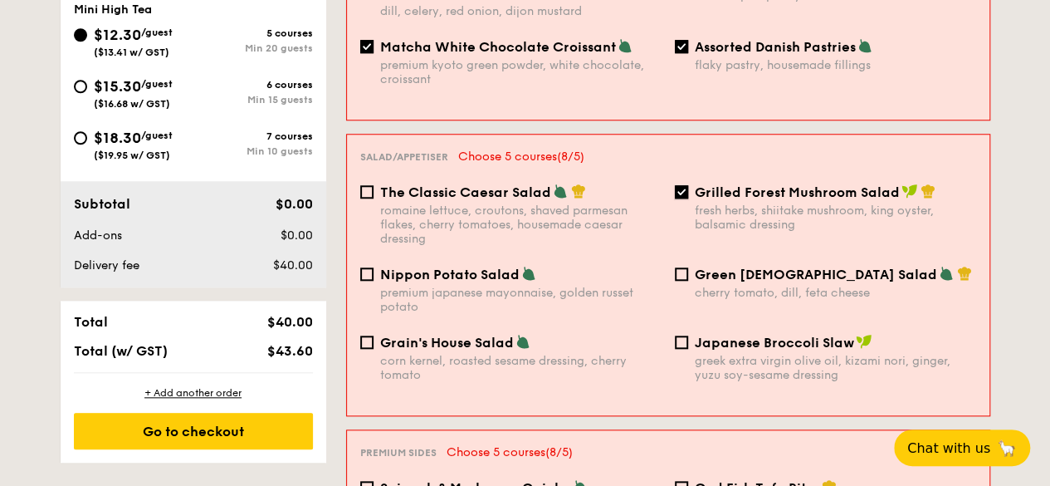
checkbox input "false"
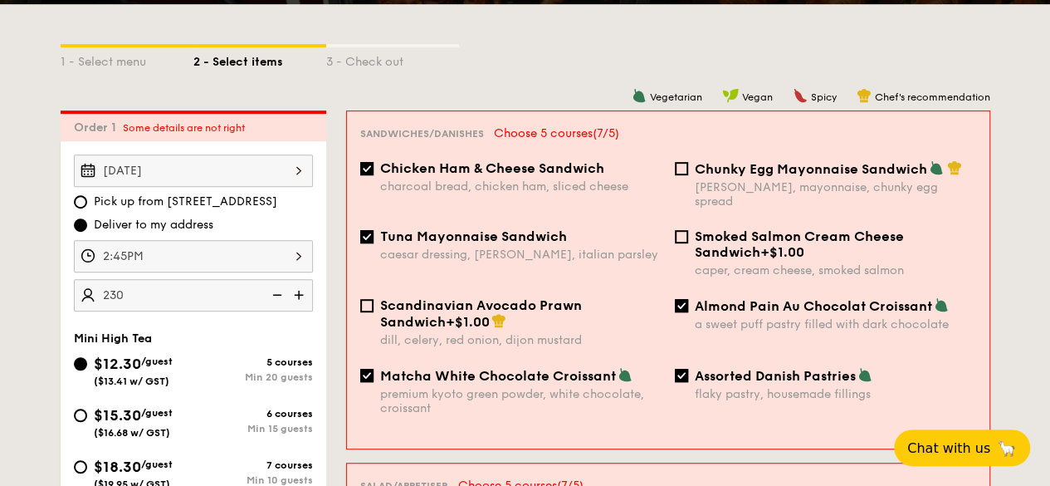
scroll to position [354, 0]
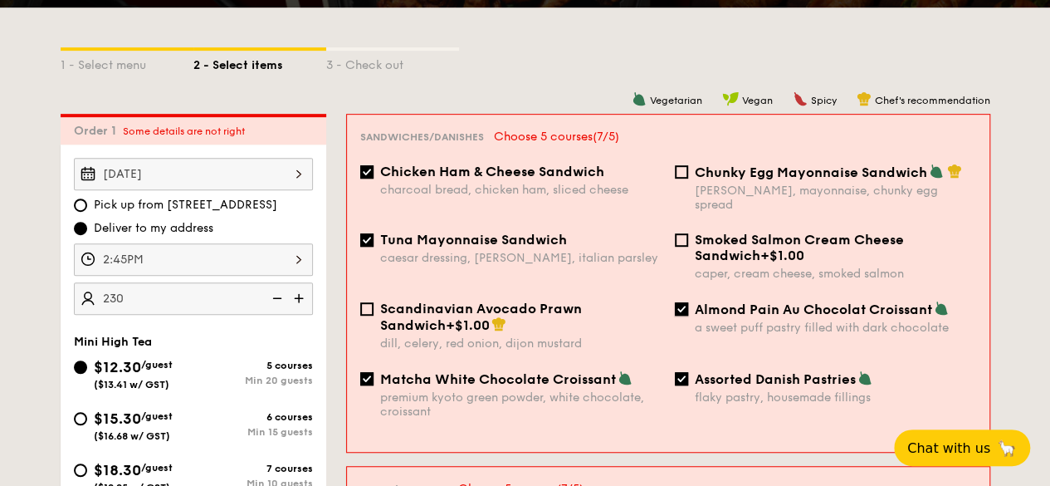
click at [683, 302] on input "Almond Pain Au Chocolat Croissant a sweet puff pastry filled with dark chocolate" at bounding box center [681, 308] width 13 height 13
checkbox input "false"
click at [696, 374] on span "Assorted Danish Pastries" at bounding box center [775, 379] width 161 height 16
click at [688, 374] on input "Assorted Danish Pastries flaky pastry, housemade fillings" at bounding box center [681, 378] width 13 height 13
checkbox input "false"
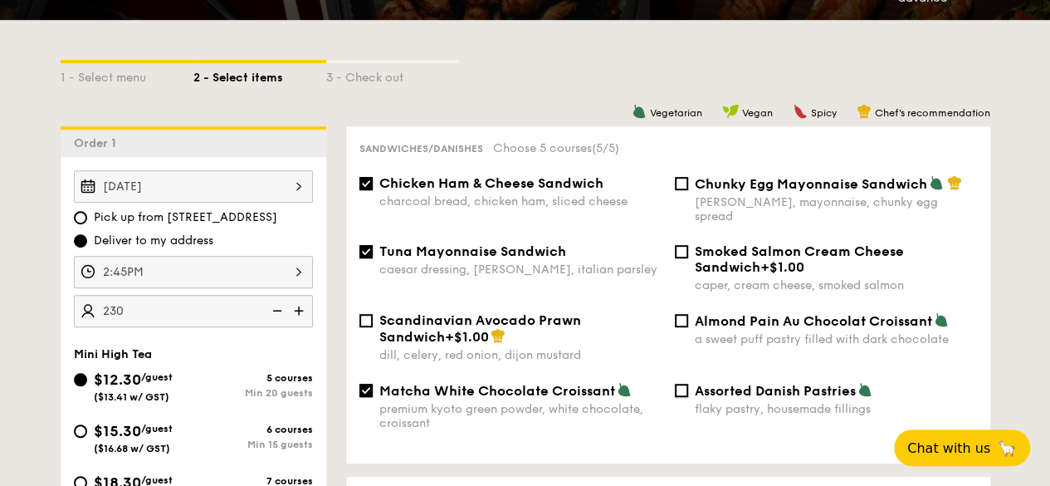
scroll to position [332, 0]
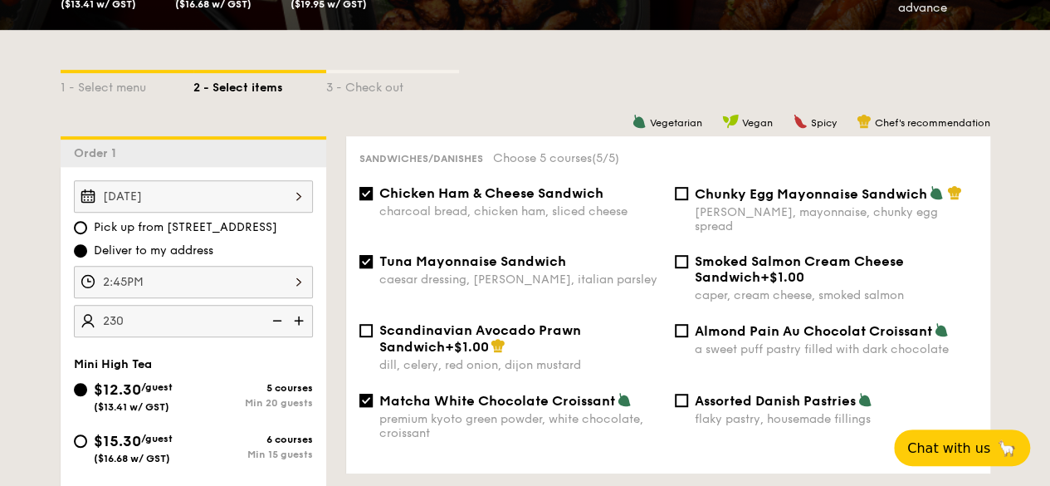
click at [268, 317] on img at bounding box center [275, 321] width 25 height 32
click at [319, 316] on div "[DATE] Pick up from [STREET_ADDRESS] Deliver to my address 2:45PM 225 guests" at bounding box center [194, 258] width 266 height 157
click at [306, 314] on img at bounding box center [300, 321] width 25 height 32
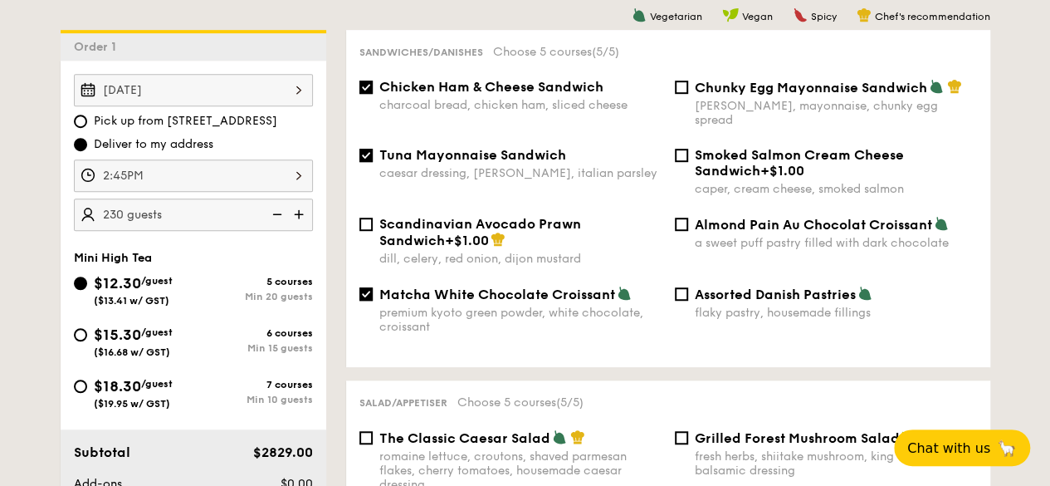
scroll to position [415, 0]
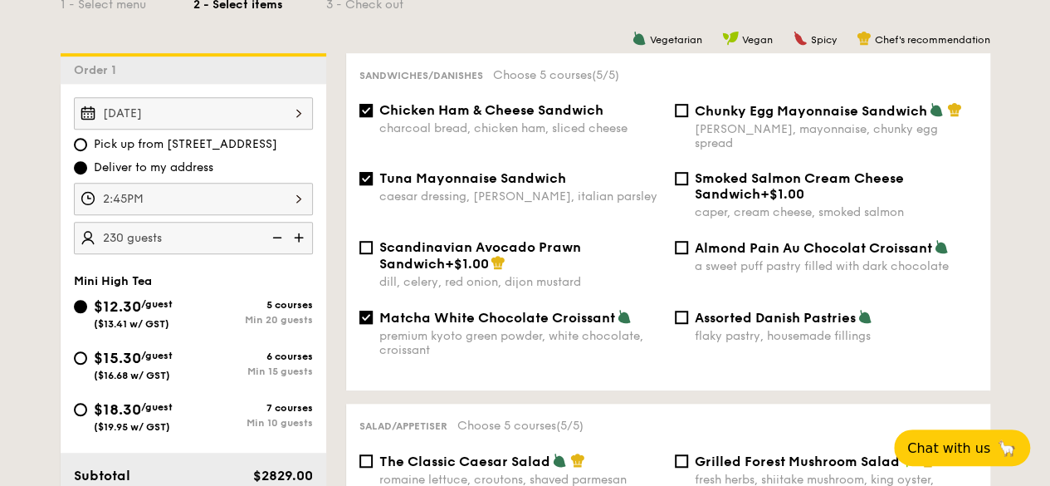
click at [307, 234] on img at bounding box center [300, 238] width 25 height 32
type input "250 guests"
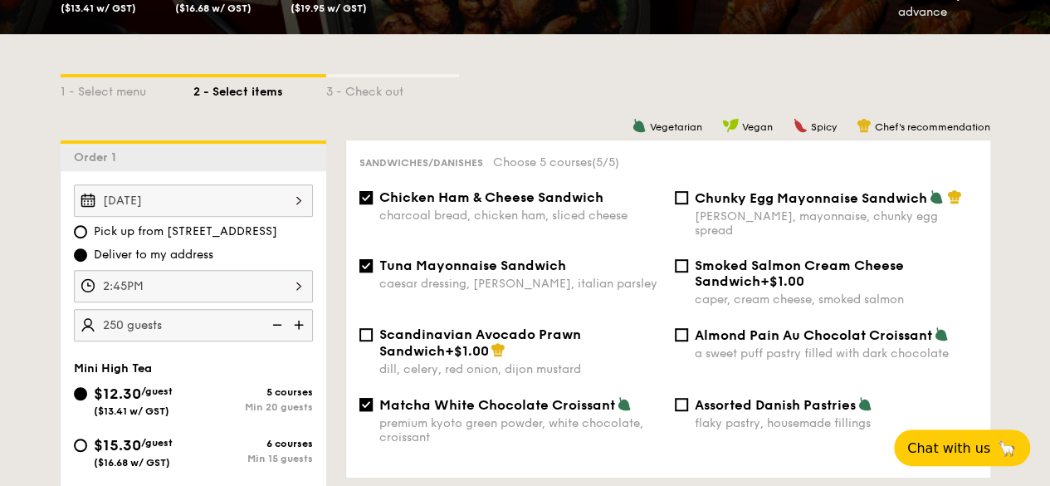
scroll to position [498, 0]
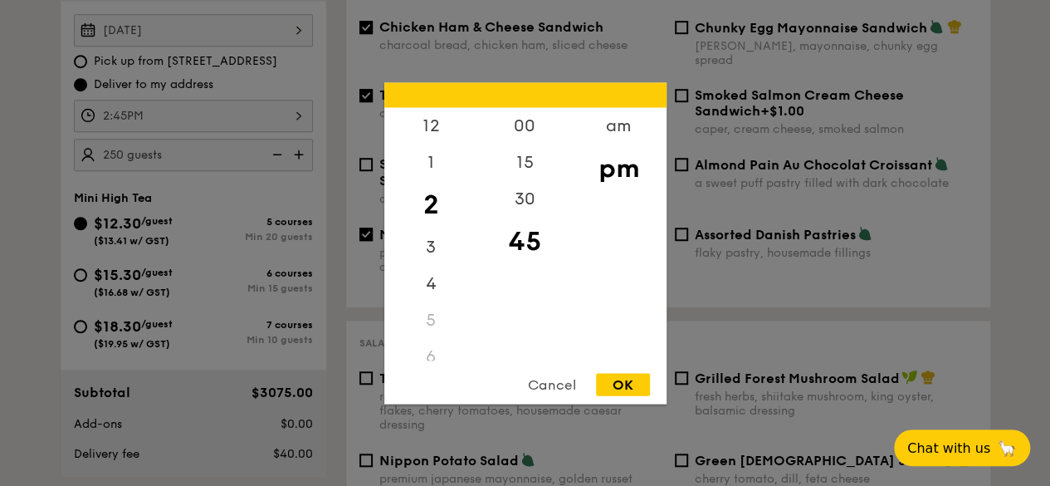
click at [214, 121] on div "2:45PM 12 1 2 3 4 5 6 7 8 9 10 11 00 15 30 45 am pm Cancel OK" at bounding box center [193, 116] width 239 height 32
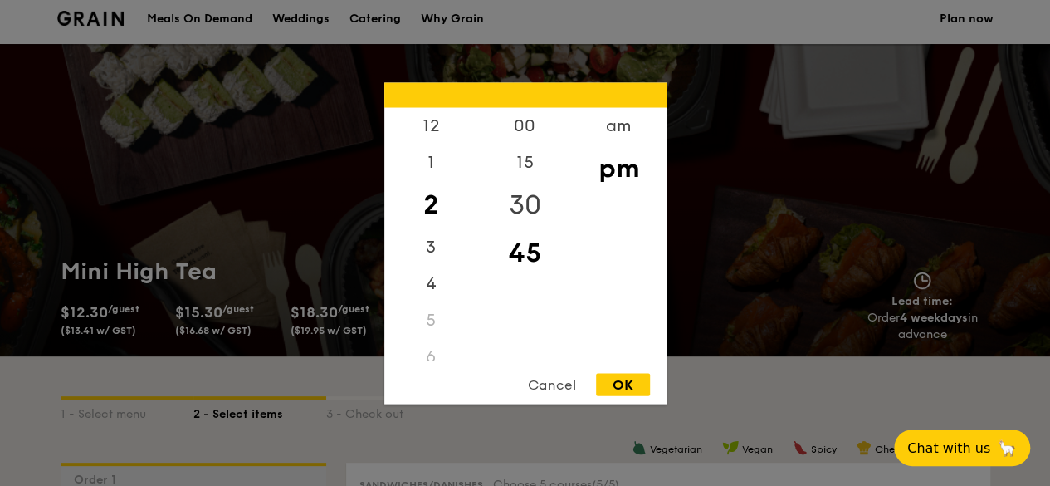
scroll to position [0, 0]
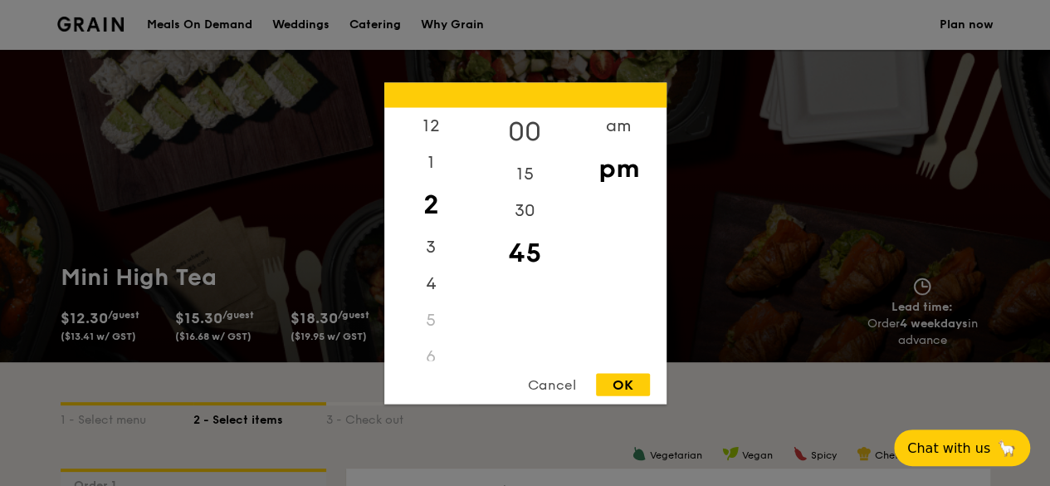
click at [527, 128] on div "00" at bounding box center [525, 131] width 94 height 48
click at [618, 372] on div "12 1 2 3 4 5 6 7 8 9 10 11 00 15 30 45 am pm Cancel OK" at bounding box center [525, 242] width 282 height 321
click at [626, 383] on div "OK" at bounding box center [623, 384] width 54 height 22
type input "2:00PM"
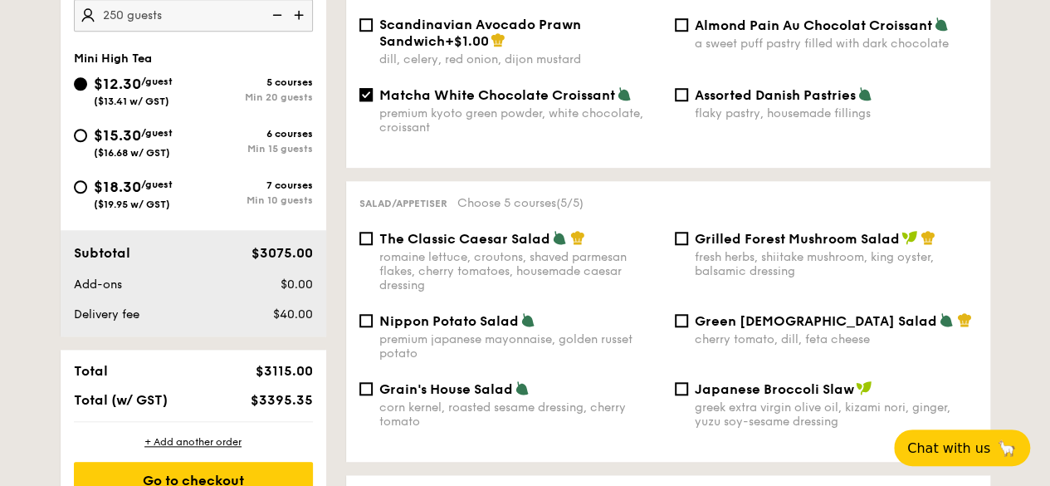
scroll to position [664, 0]
